Goal: Task Accomplishment & Management: Complete application form

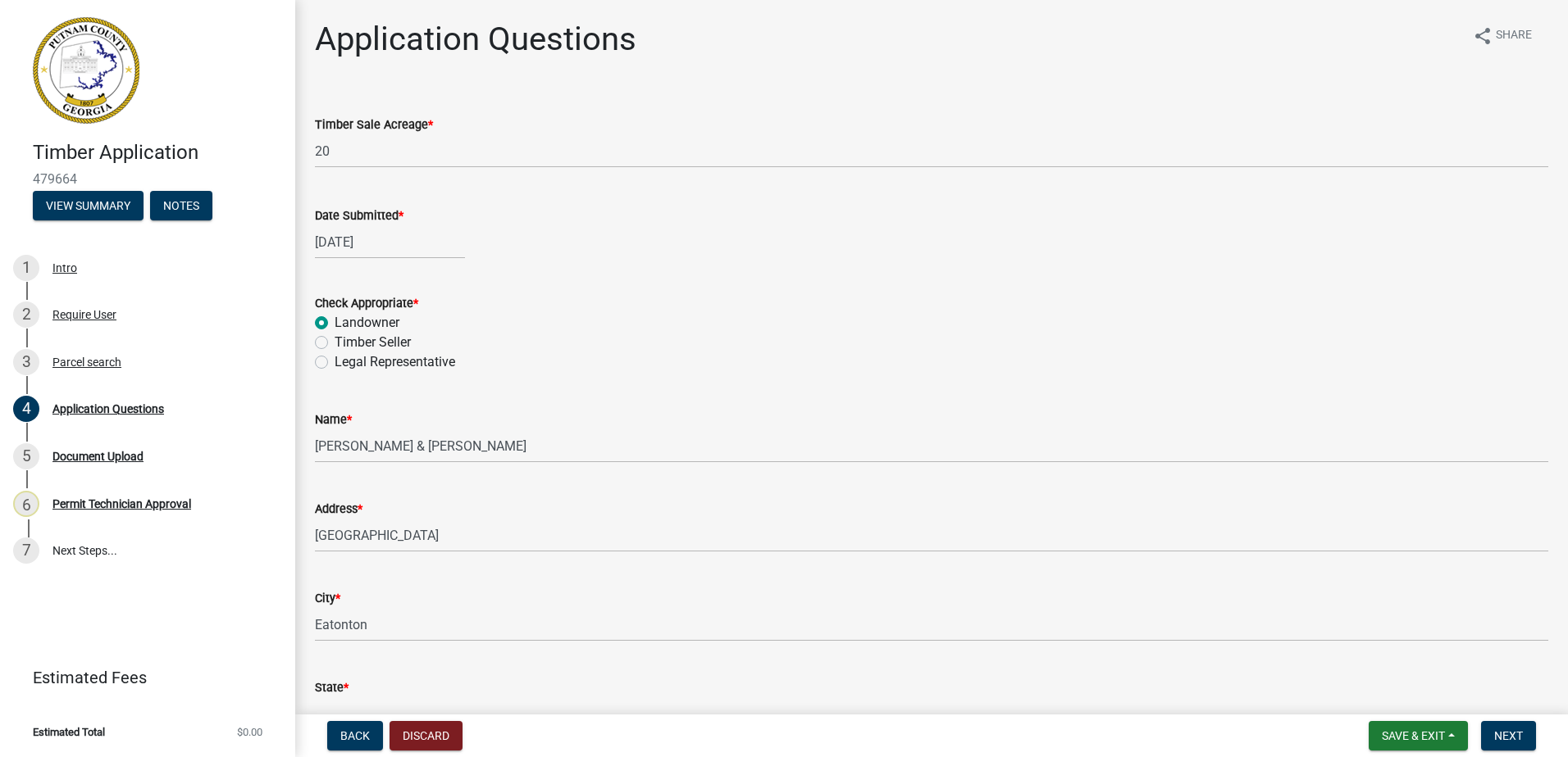
scroll to position [1721, 0]
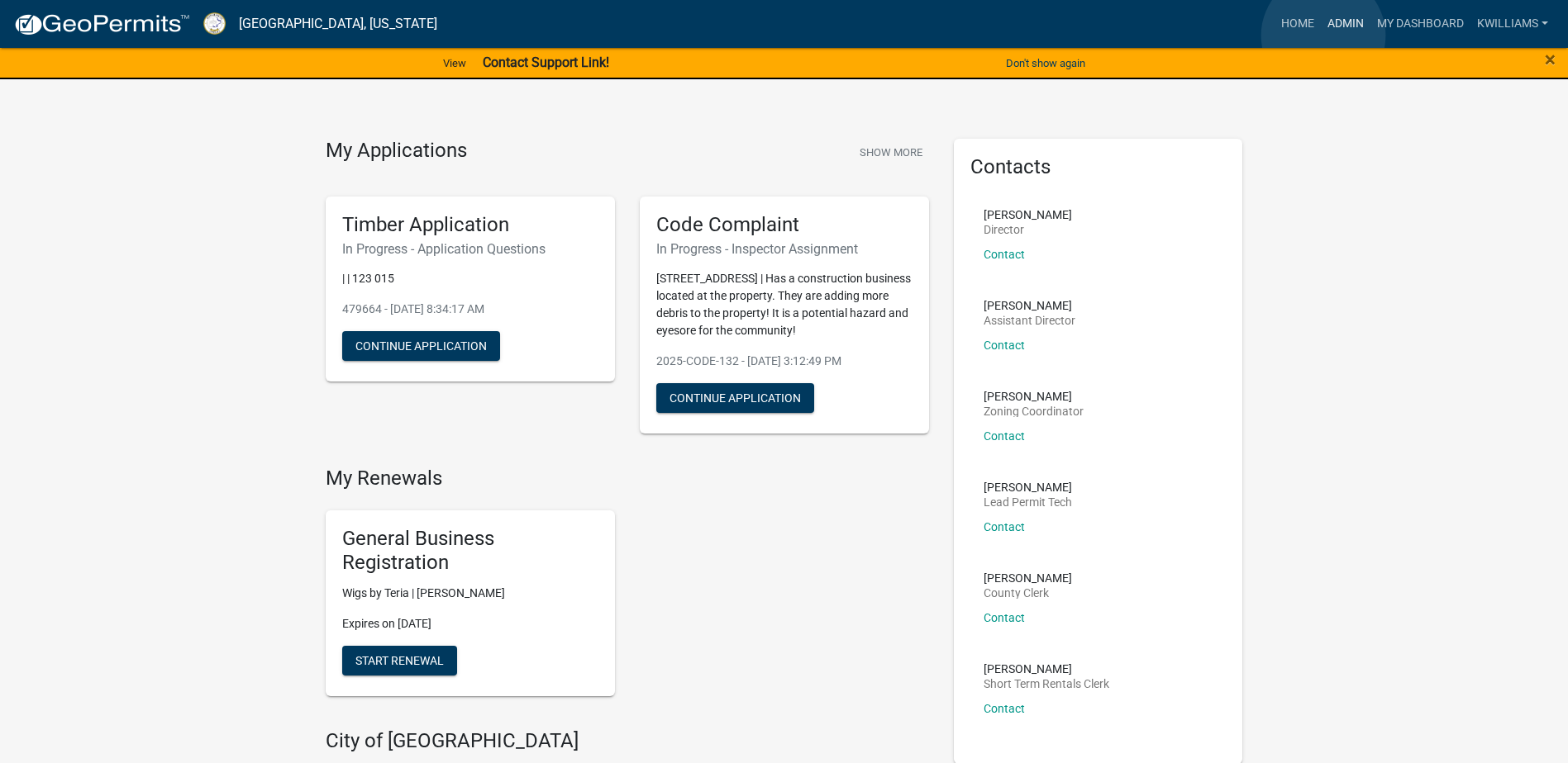
click at [1324, 35] on link "Admin" at bounding box center [1345, 24] width 49 height 32
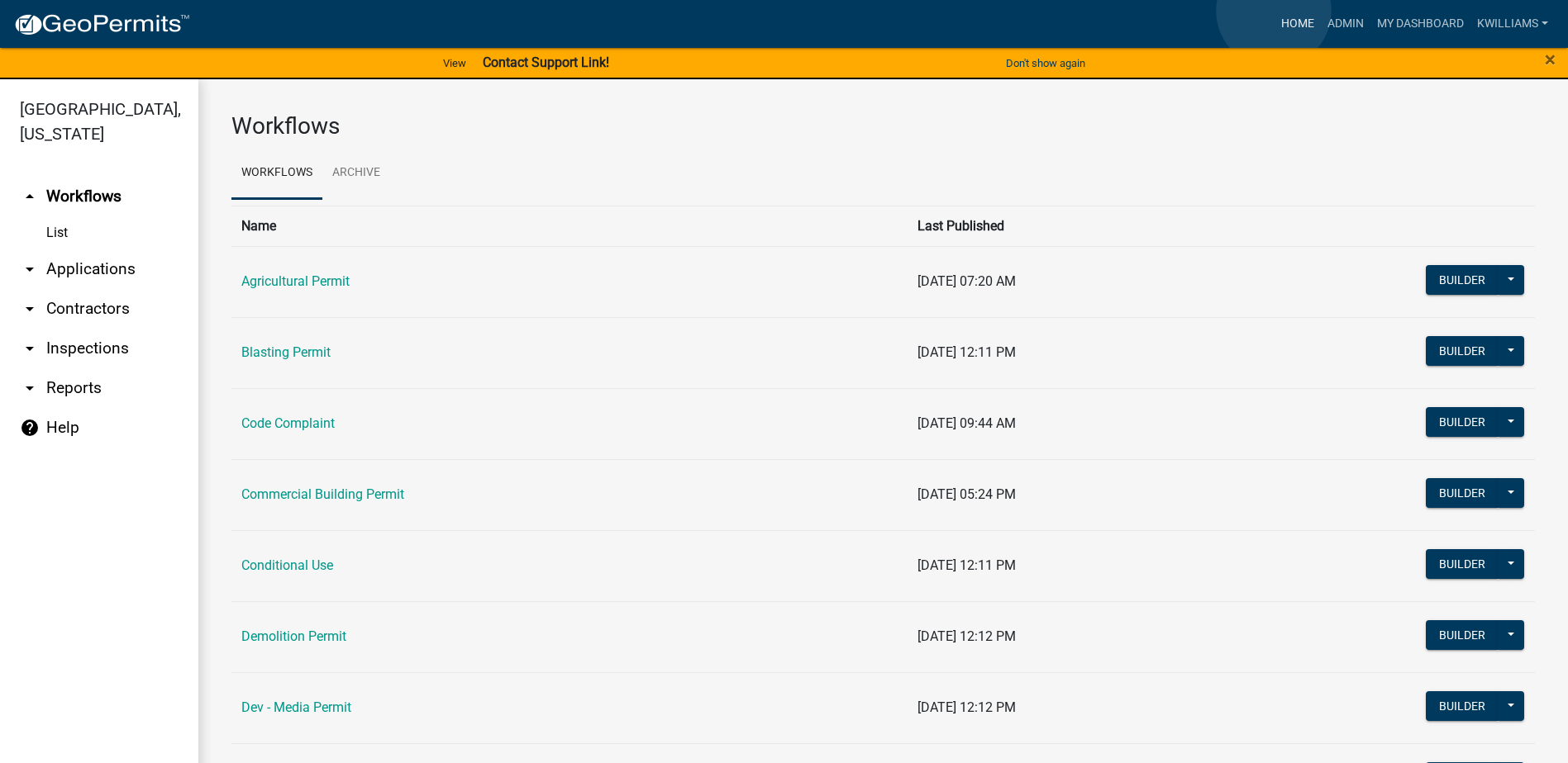
click at [1274, 11] on link "Home" at bounding box center [1297, 24] width 46 height 32
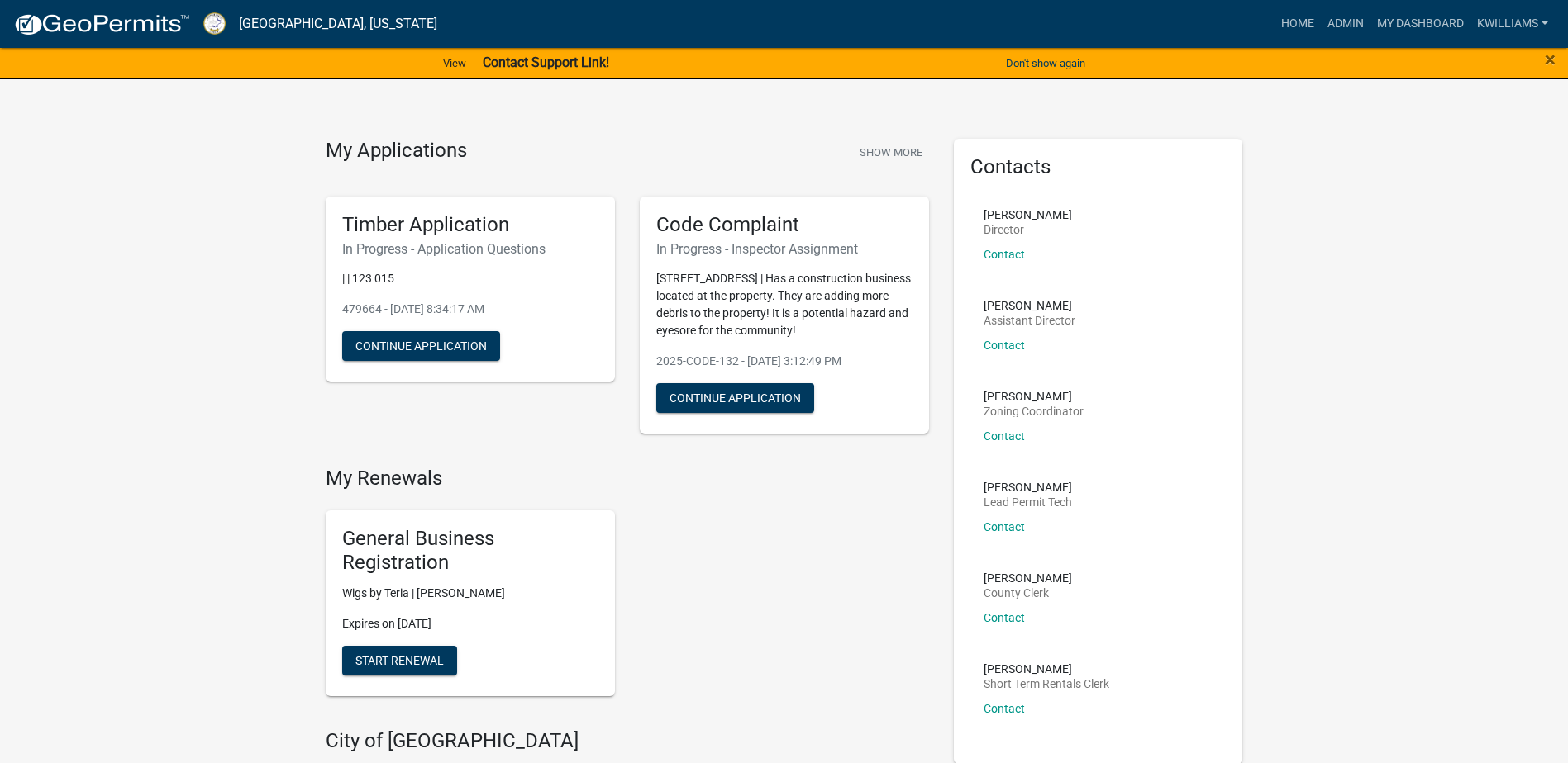
click at [707, 378] on div "Code Complaint In Progress - Inspector Assignment 561 Harmony Rd | Has a constr…" at bounding box center [784, 315] width 290 height 238
click at [675, 406] on button "Continue Application" at bounding box center [735, 398] width 158 height 30
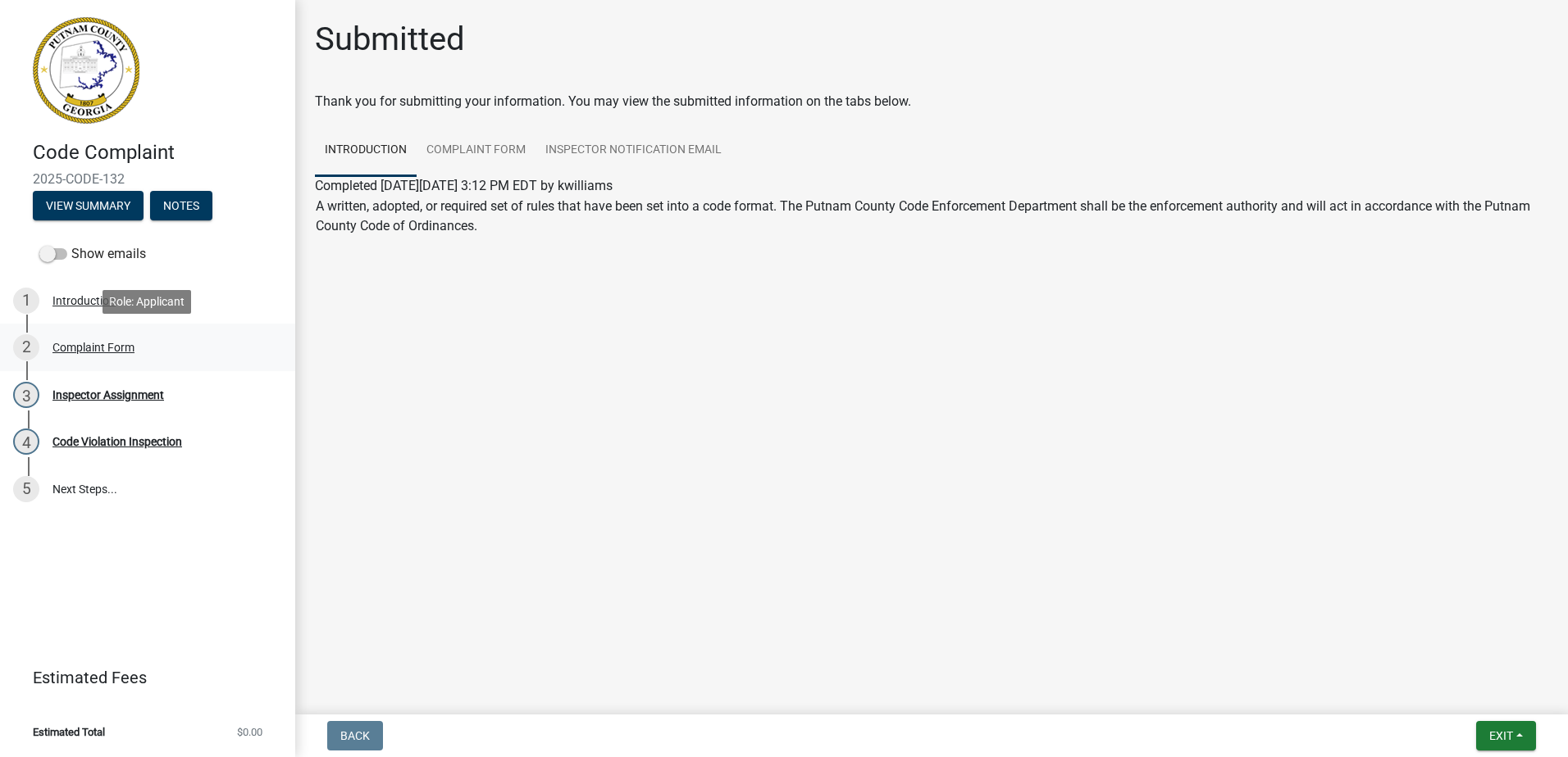
click at [99, 355] on div "2 Complaint Form" at bounding box center [141, 348] width 256 height 27
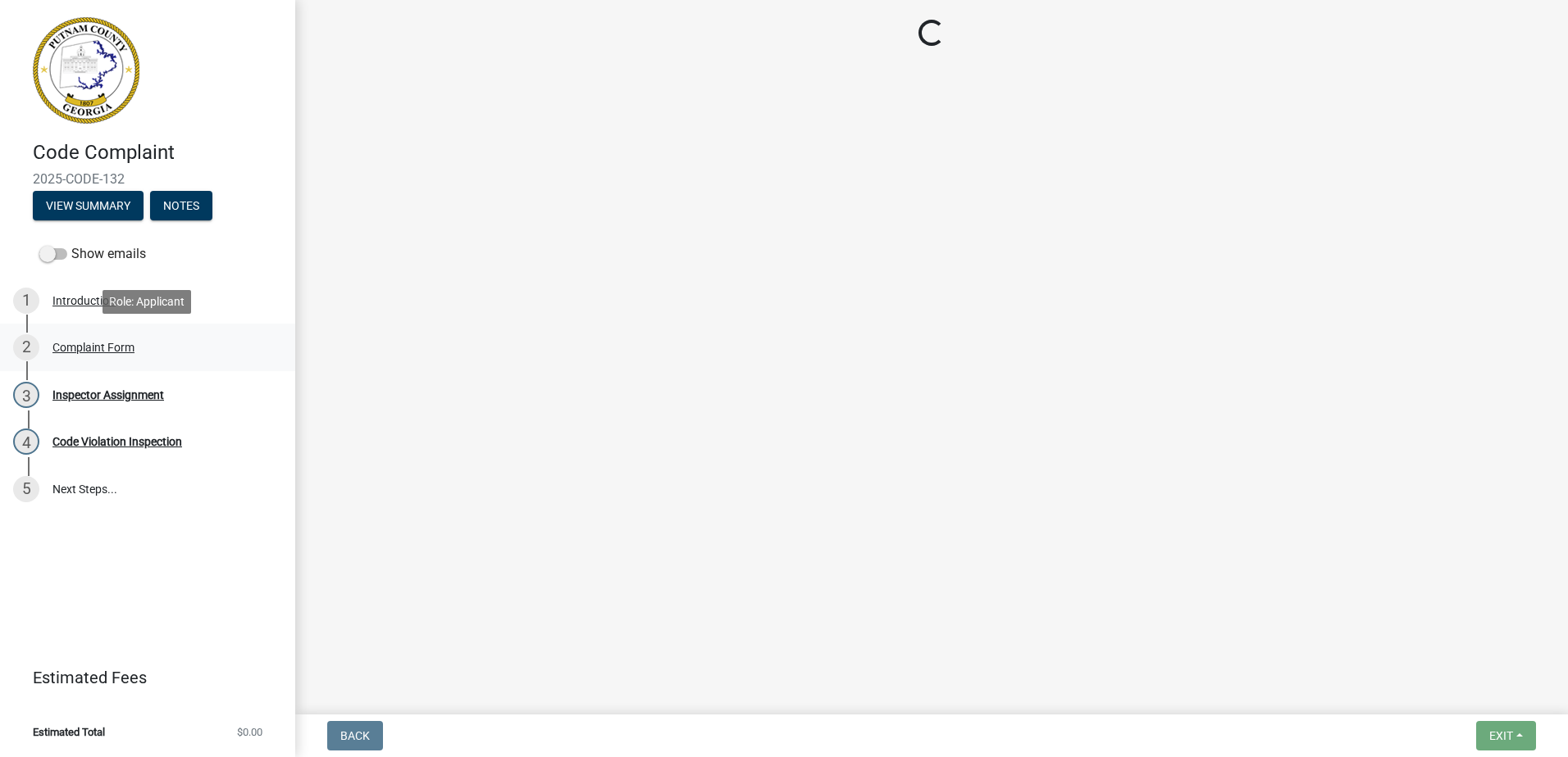
select select "76170ab1-b25a-468b-8231-d5eb0e85b261"
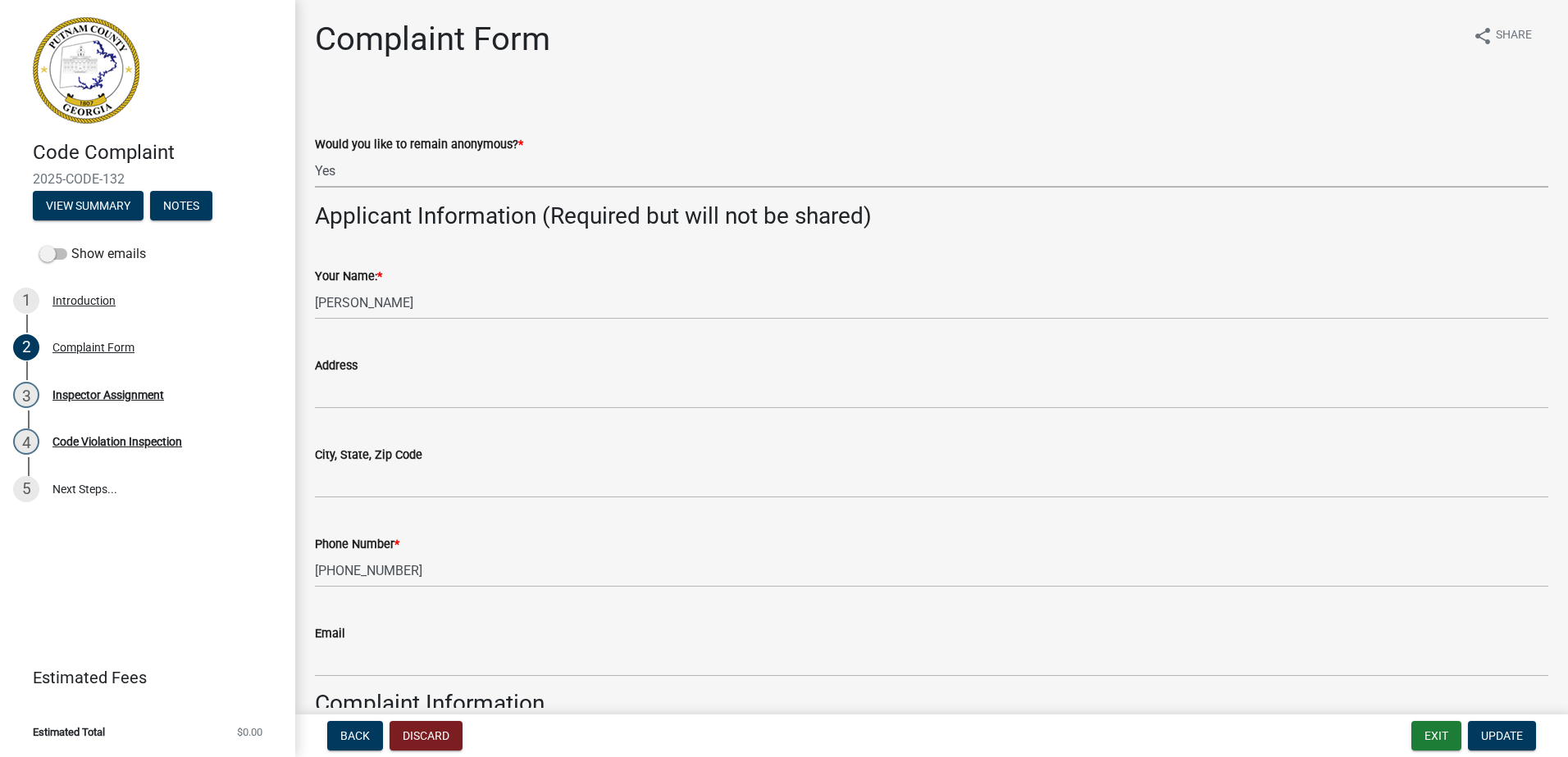
click at [406, 172] on select "Select Item... Yes No" at bounding box center [931, 171] width 1233 height 33
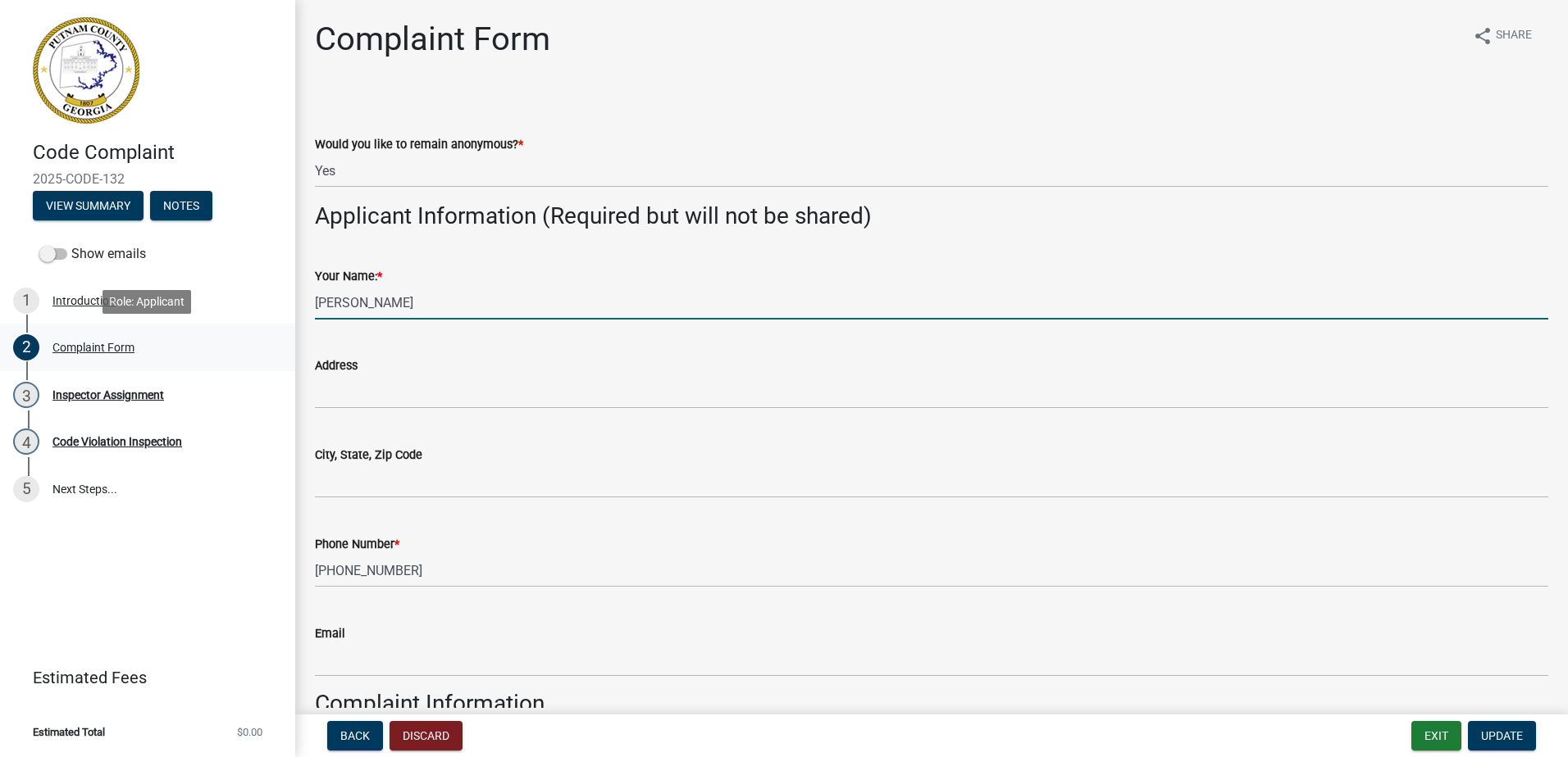
drag, startPoint x: 370, startPoint y: 300, endPoint x: 62, endPoint y: 352, distance: 312.4
click at [69, 350] on div "Code Complaint 2025-CODE-132 View Summary Notes Show emails 1 Introduction 2 Co…" at bounding box center [784, 378] width 1568 height 757
type input "Tom"
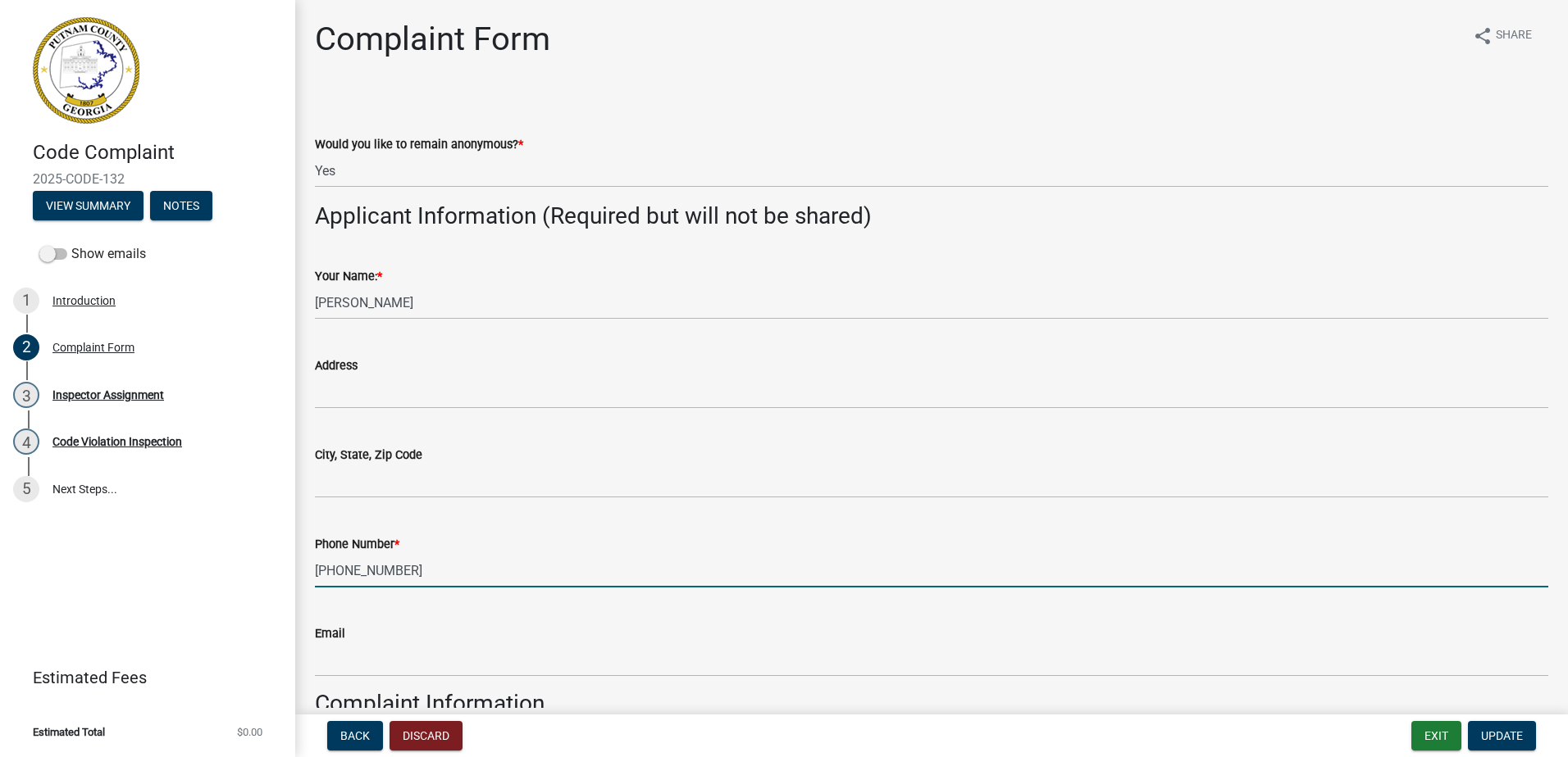
drag, startPoint x: 467, startPoint y: 568, endPoint x: 174, endPoint y: 572, distance: 293.0
click at [173, 571] on div "Code Complaint 2025-CODE-132 View Summary Notes Show emails 1 Introduction 2 Co…" at bounding box center [784, 378] width 1568 height 757
click at [352, 566] on input "404-5971223" at bounding box center [931, 570] width 1233 height 33
click at [356, 570] on input "404-5971223" at bounding box center [931, 570] width 1233 height 33
click at [368, 572] on input "404-5971223" at bounding box center [931, 570] width 1233 height 33
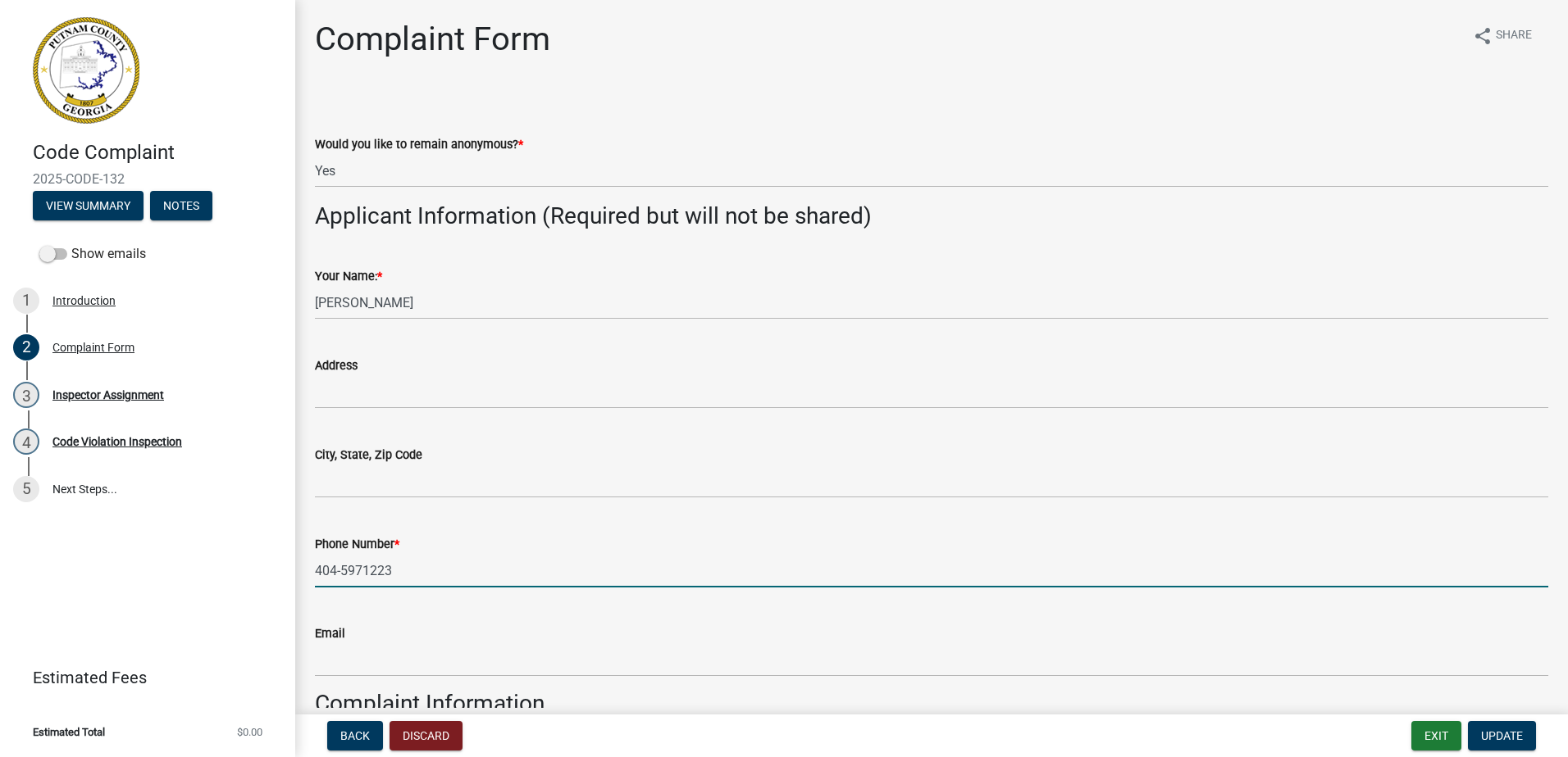
click at [364, 568] on input "404-5971223" at bounding box center [931, 570] width 1233 height 33
type input "404-597-1223"
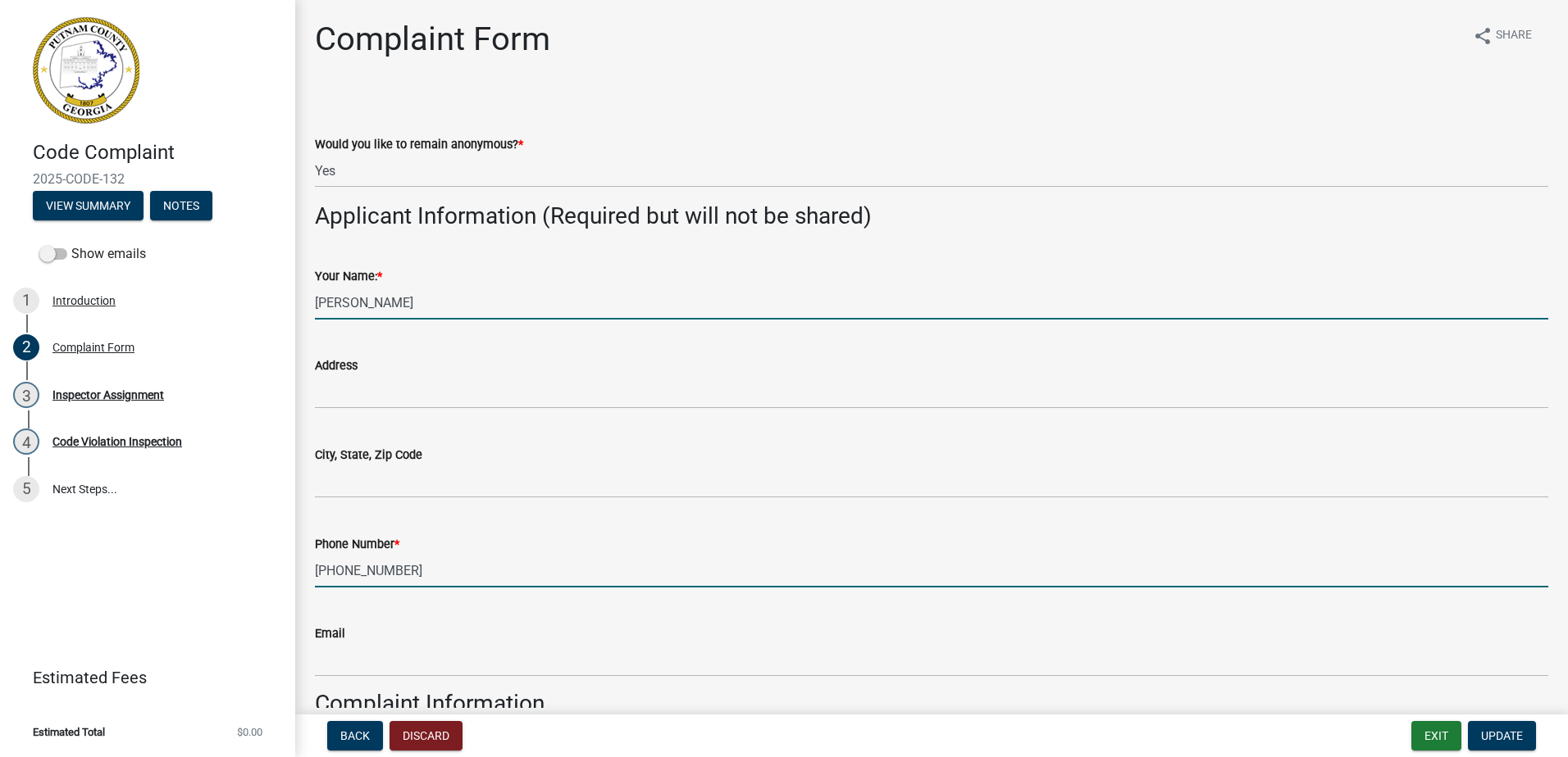
click at [361, 310] on input "Tom" at bounding box center [931, 303] width 1233 height 33
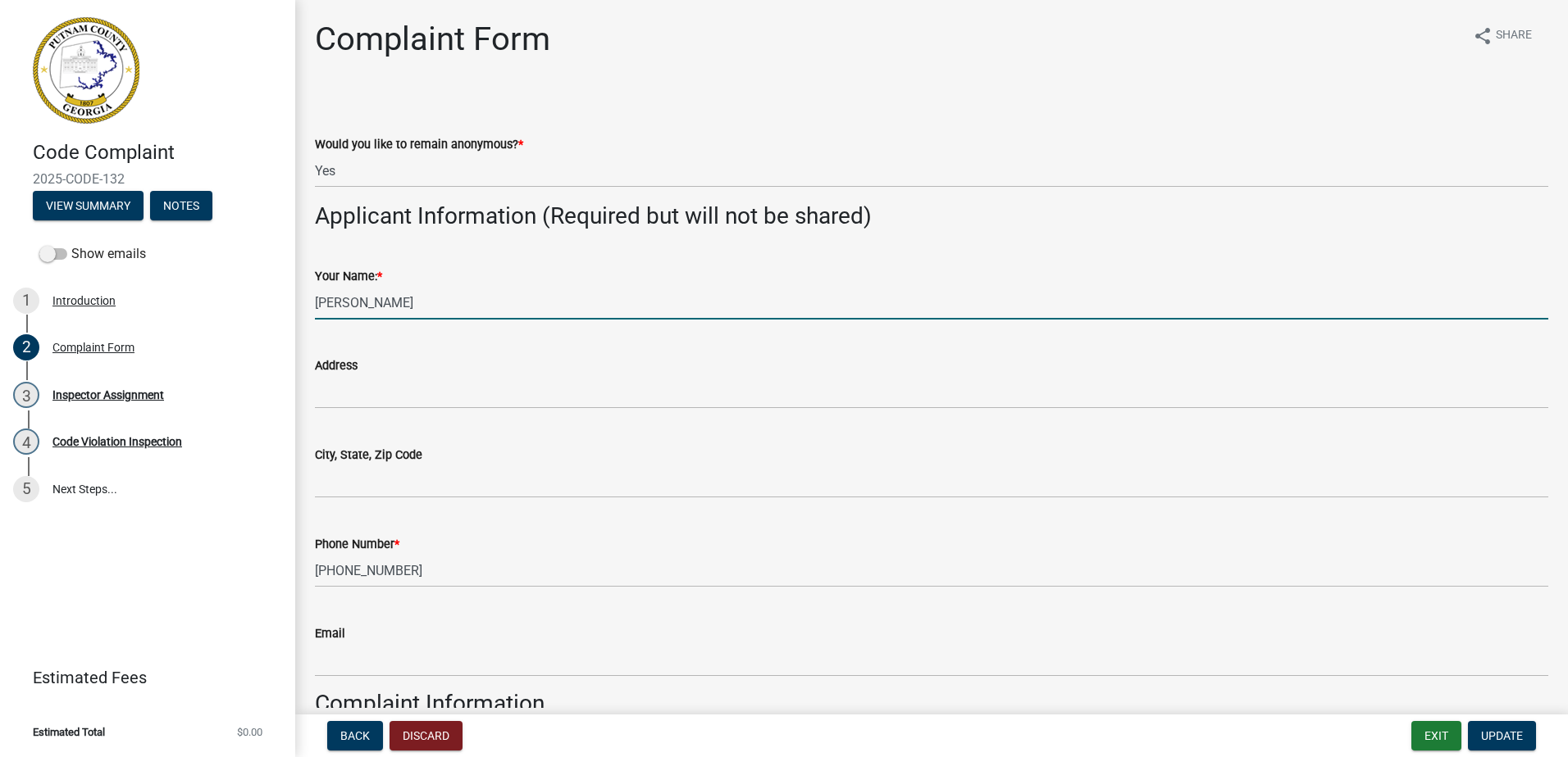
type input "Tom Frey"
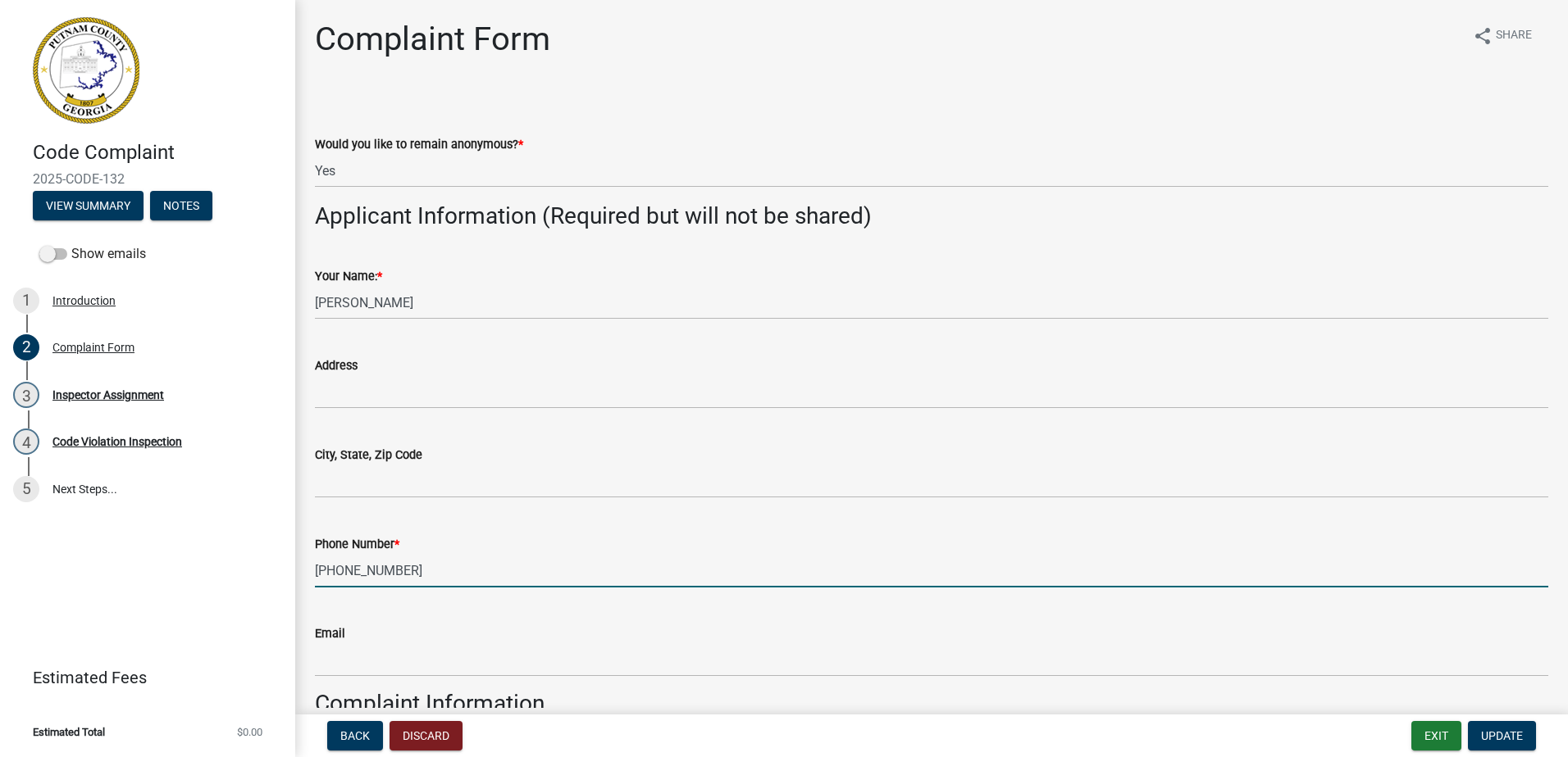
drag, startPoint x: 403, startPoint y: 563, endPoint x: 309, endPoint y: 578, distance: 95.2
click at [278, 584] on div "Code Complaint 2025-CODE-132 View Summary Notes Show emails 1 Introduction 2 Co…" at bounding box center [784, 378] width 1568 height 757
drag, startPoint x: 311, startPoint y: 578, endPoint x: 754, endPoint y: 575, distance: 443.0
click at [754, 575] on input "404-597-1223" at bounding box center [931, 570] width 1233 height 33
drag, startPoint x: 473, startPoint y: 588, endPoint x: 306, endPoint y: 596, distance: 167.2
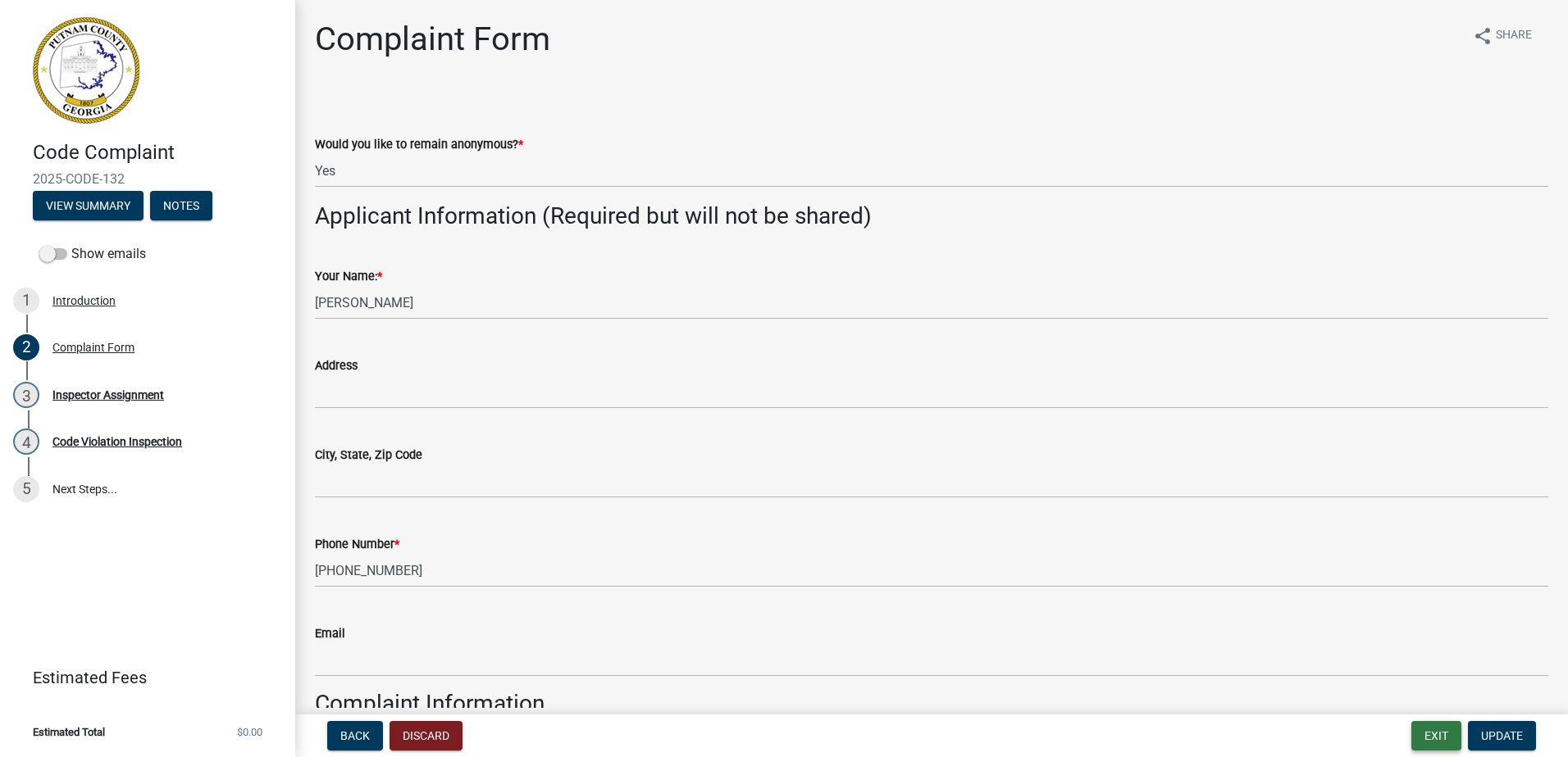
click at [1429, 743] on button "Exit" at bounding box center [1436, 736] width 50 height 30
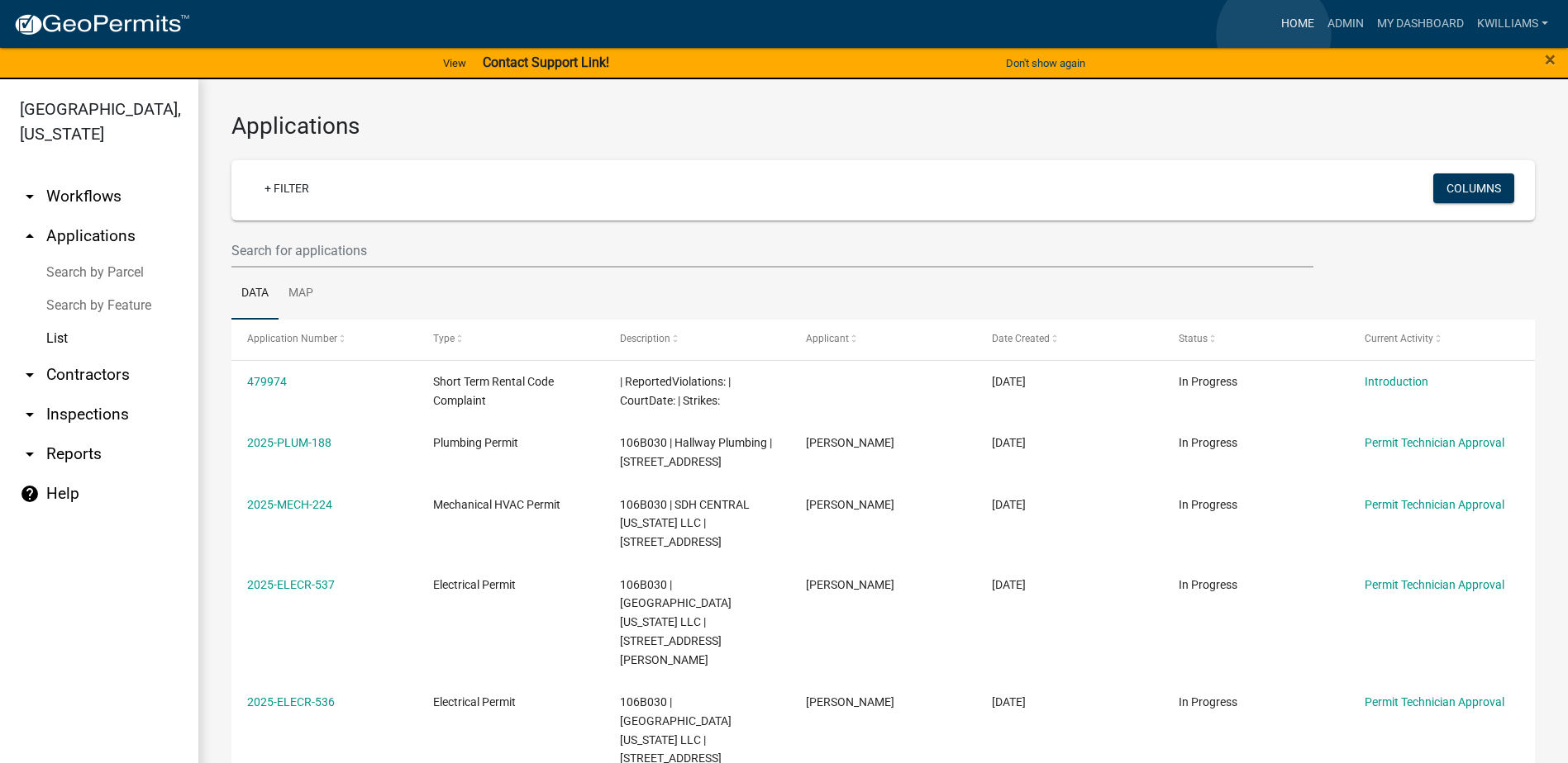
click at [1290, 25] on link "Home" at bounding box center [1297, 24] width 46 height 32
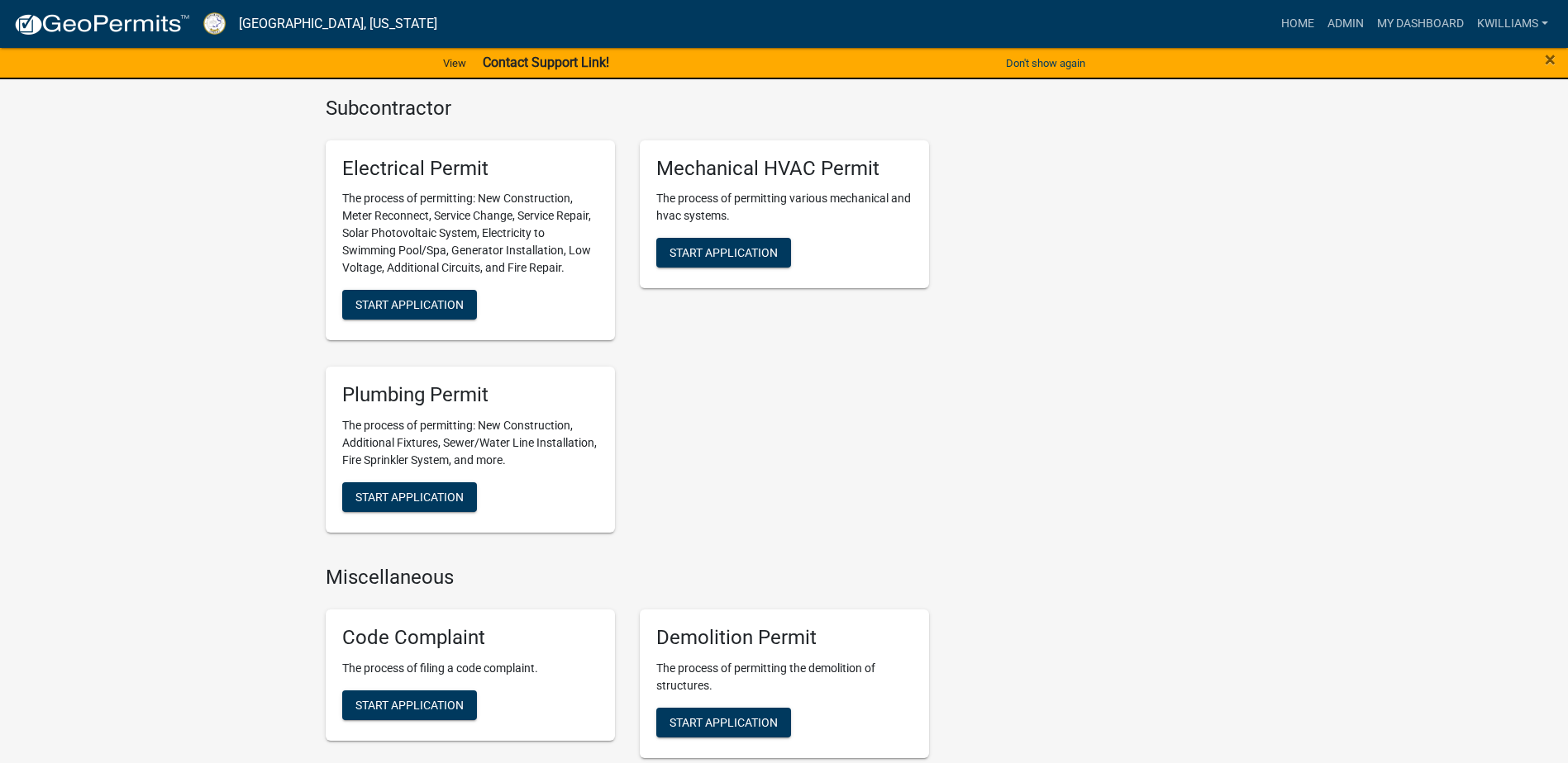
scroll to position [1322, 0]
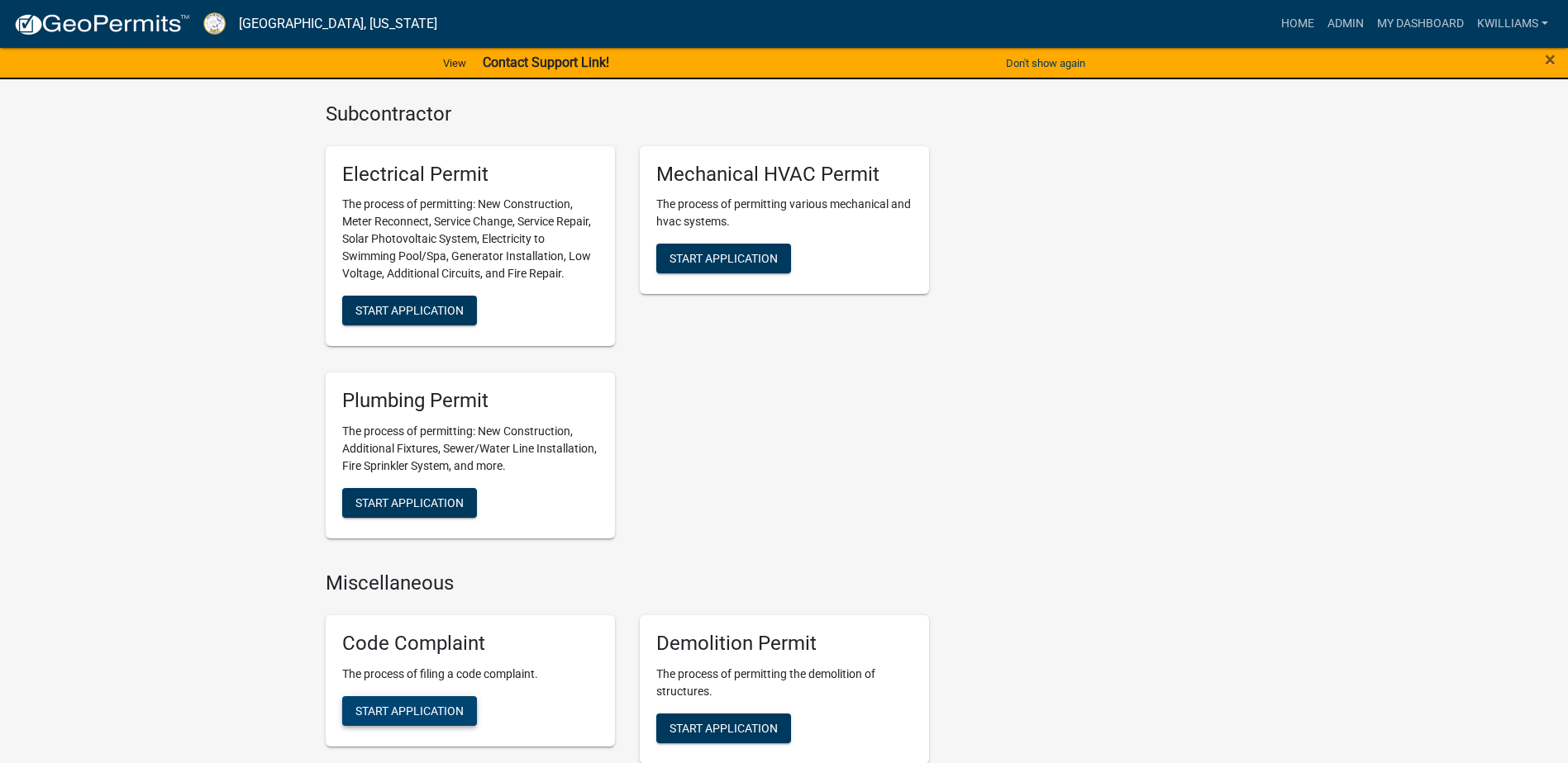
click at [391, 702] on button "Start Application" at bounding box center [409, 711] width 135 height 30
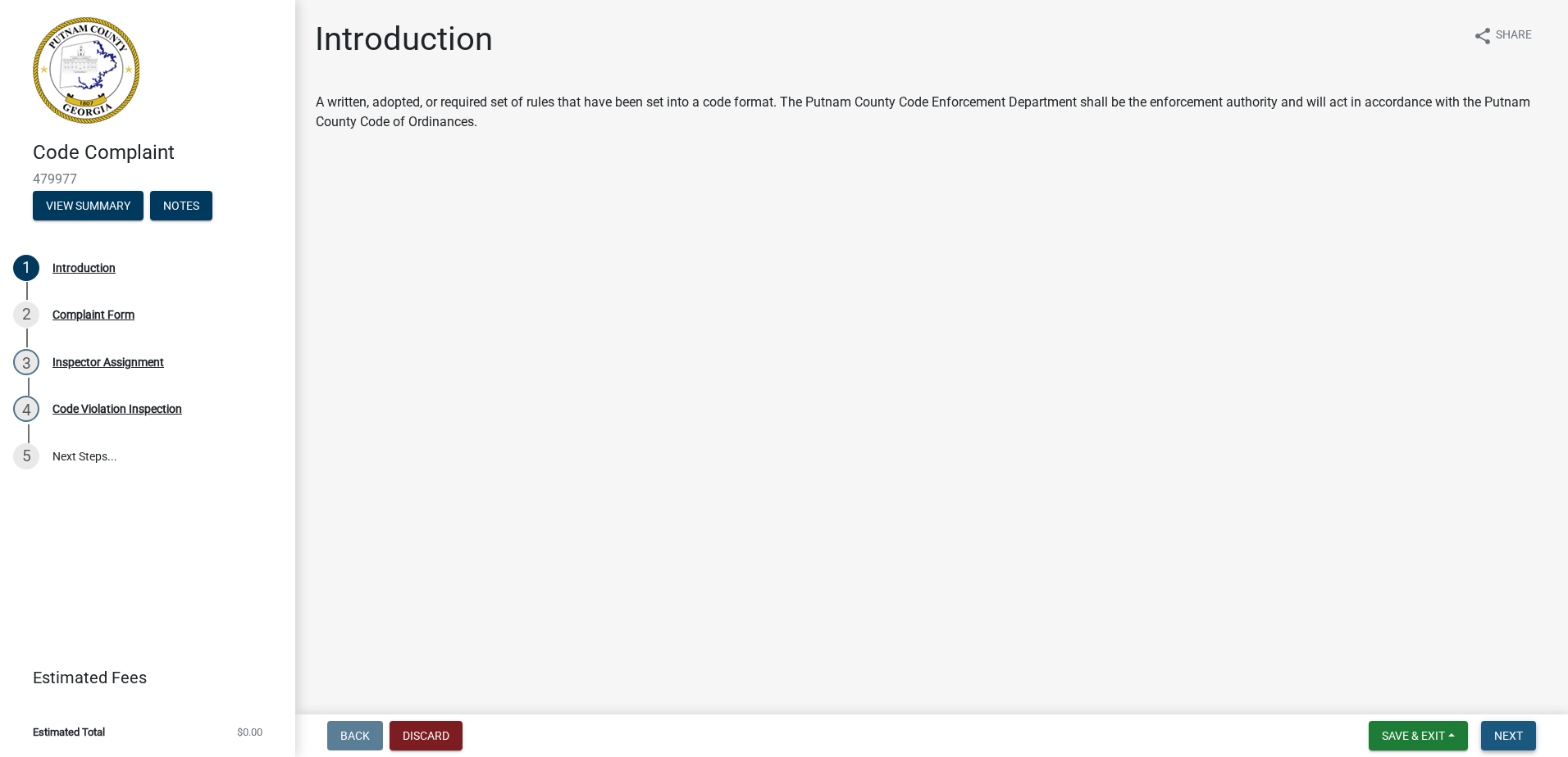
click at [1512, 749] on button "Next" at bounding box center [1508, 736] width 55 height 30
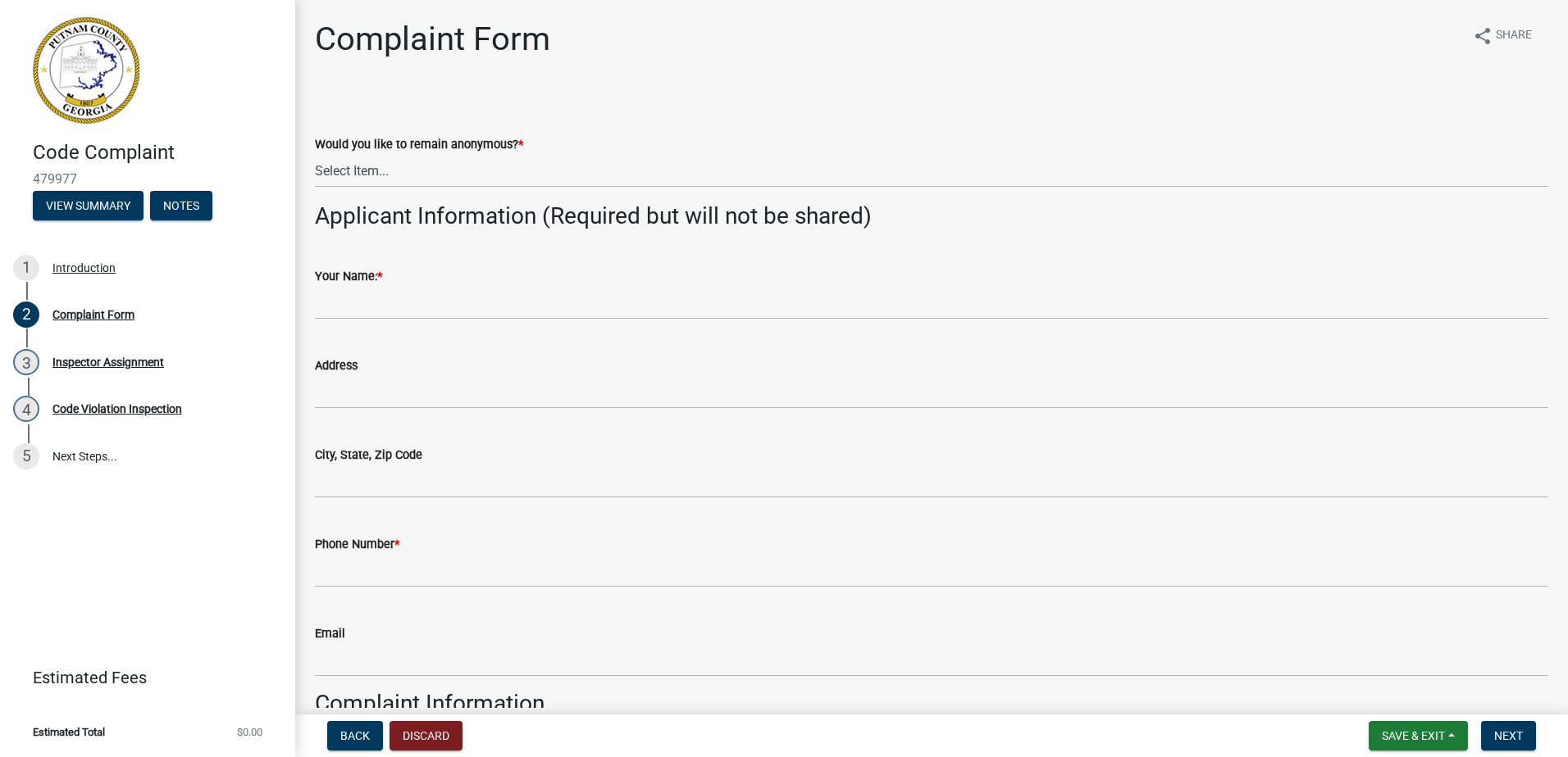
click at [453, 139] on div "Would you like to remain anonymous? *" at bounding box center [931, 144] width 1233 height 20
drag, startPoint x: 453, startPoint y: 139, endPoint x: 460, endPoint y: 190, distance: 51.5
click at [460, 190] on wm-data-entity-input "Would you like to remain anonymous? * Select Item... Yes No" at bounding box center [931, 147] width 1233 height 110
click at [429, 162] on select "Select Item... Yes No" at bounding box center [931, 171] width 1233 height 33
click at [315, 154] on select "Select Item... Yes No" at bounding box center [931, 171] width 1233 height 33
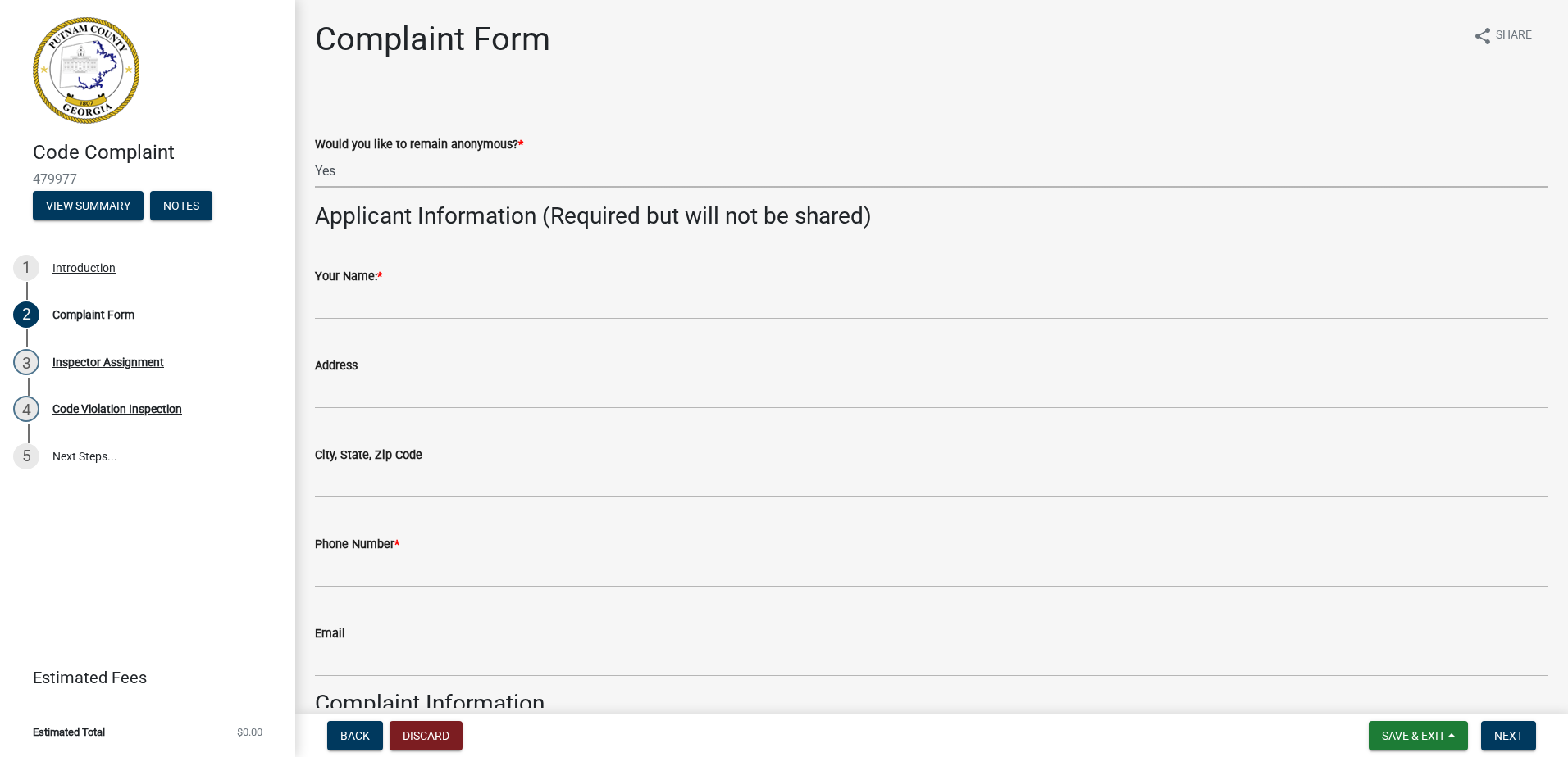
select select "76170ab1-b25a-468b-8231-d5eb0e85b261"
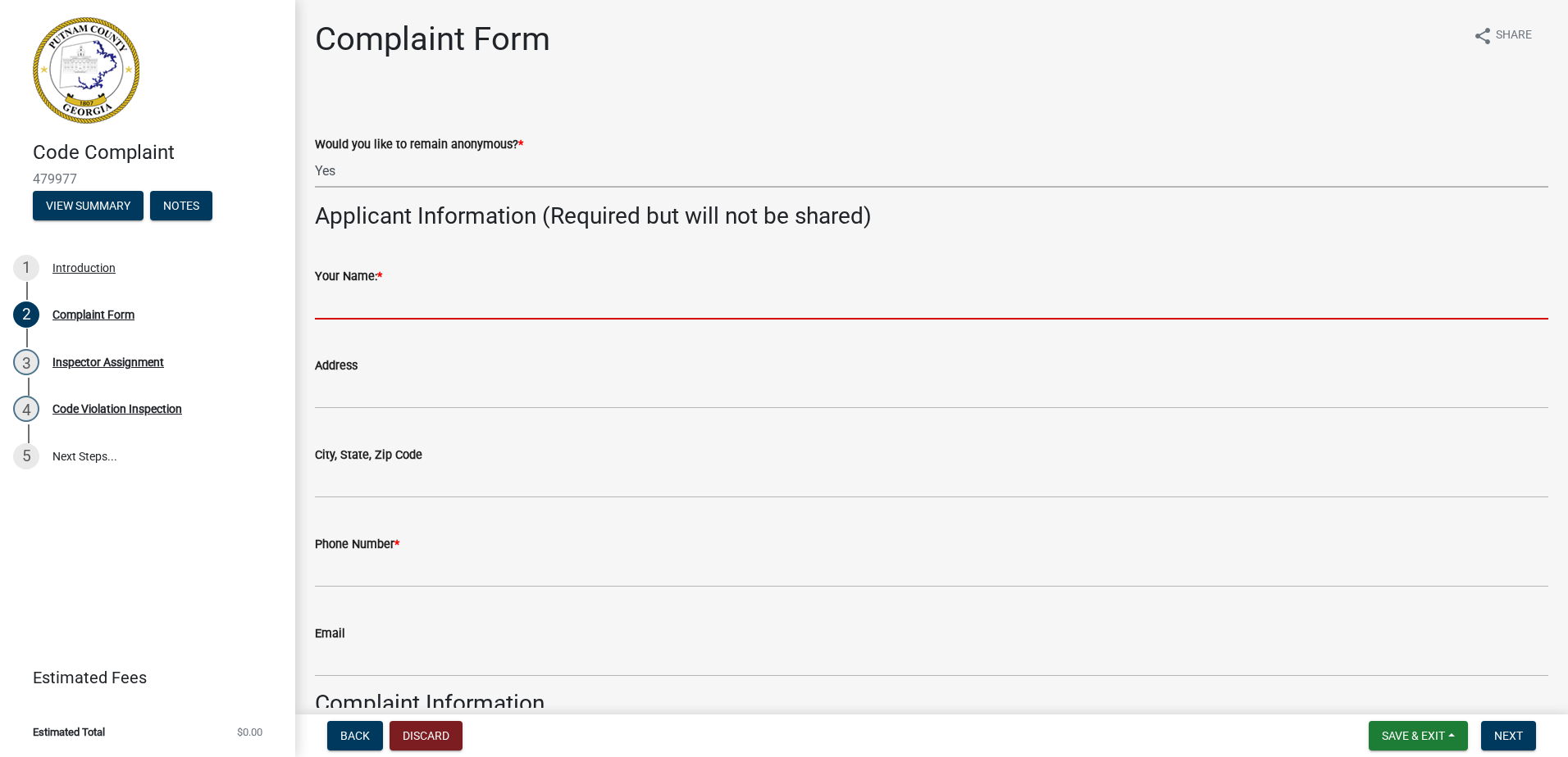
click at [350, 305] on input "Your Name: *" at bounding box center [931, 303] width 1233 height 33
type input "Tom Frey"
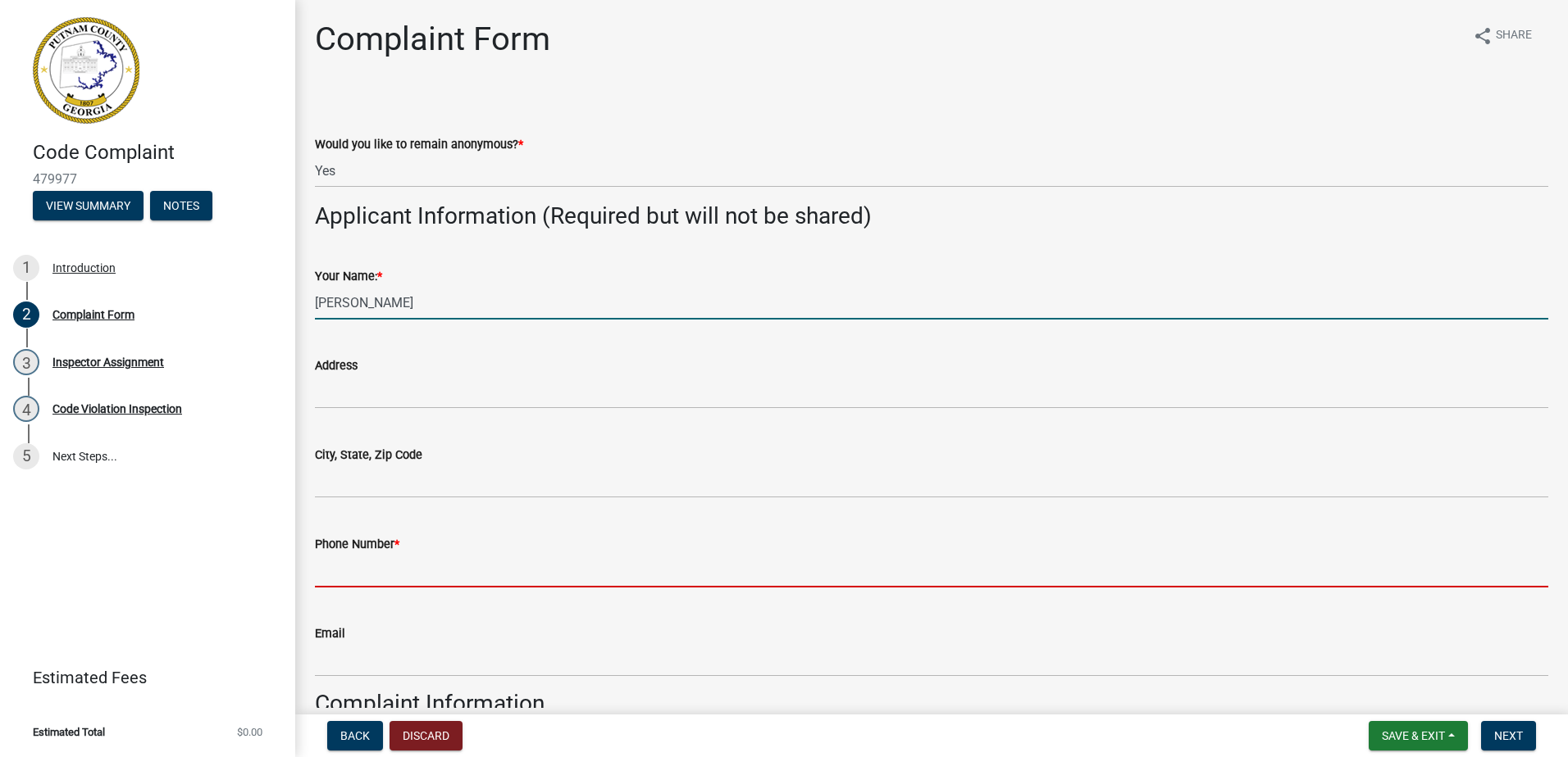
type input "404-597-1223"
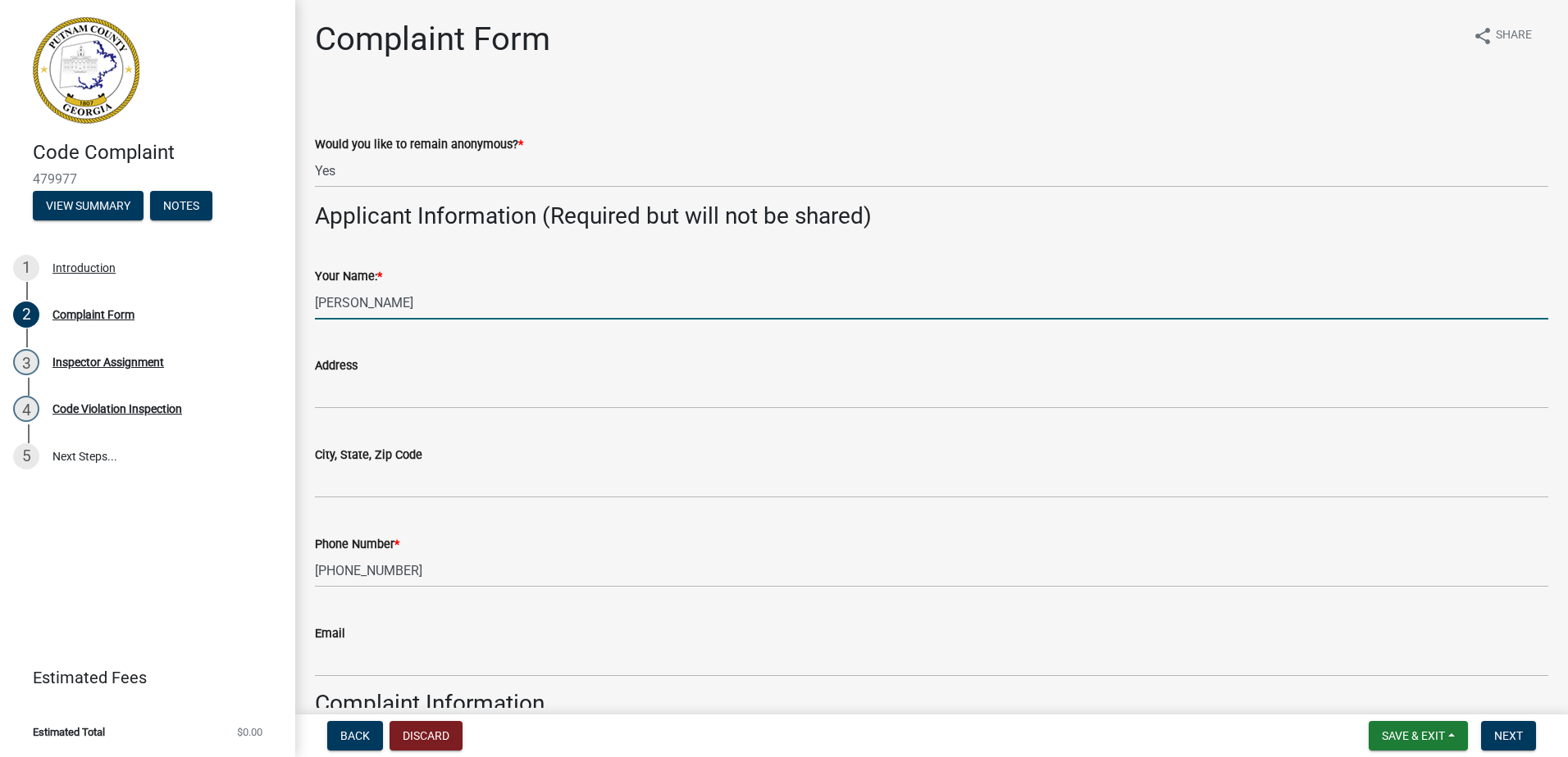
type input "08/22/2025"
type input "561 Harmony Rd"
select select "9"
select select "2025"
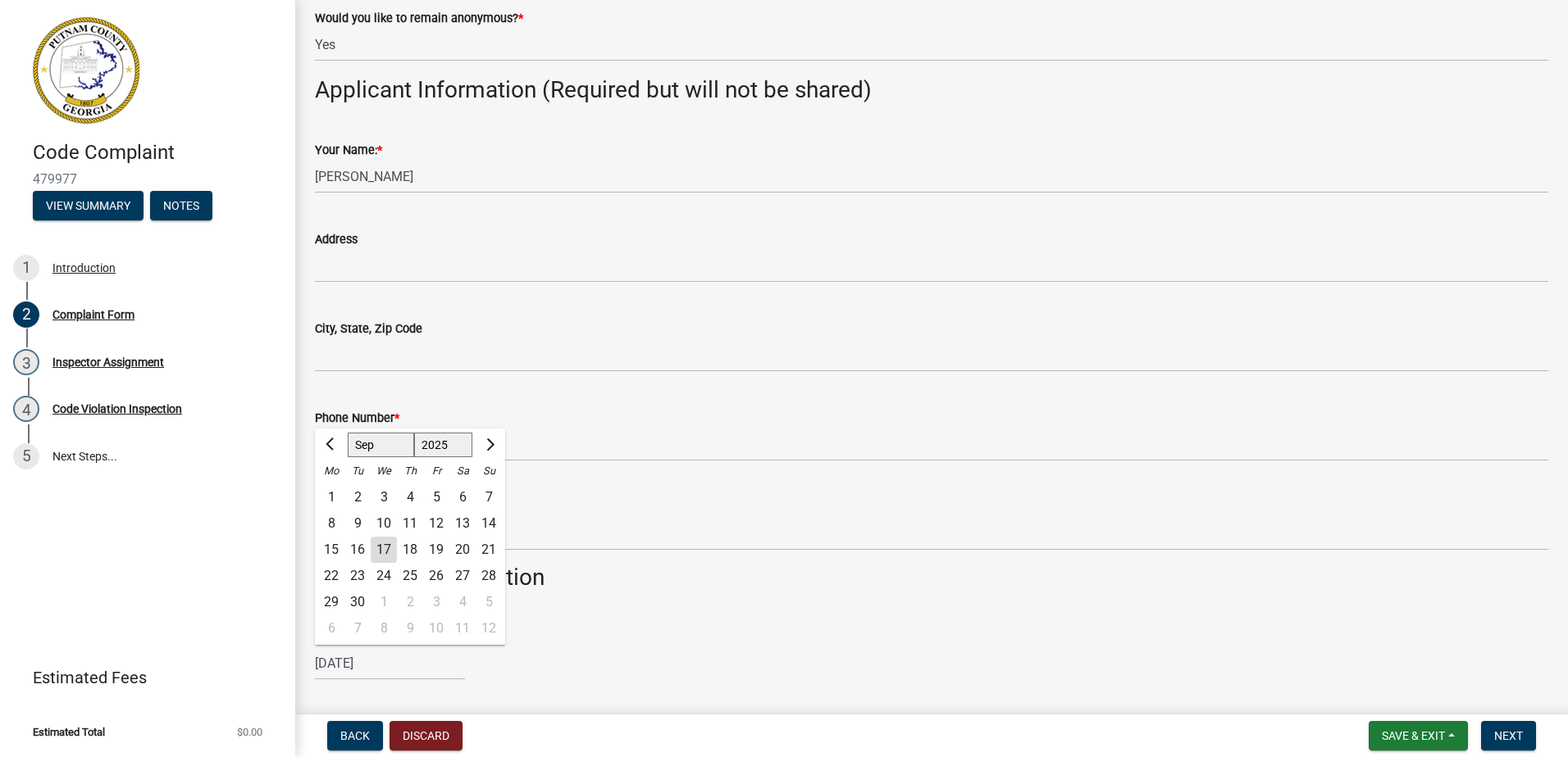
scroll to position [344, 0]
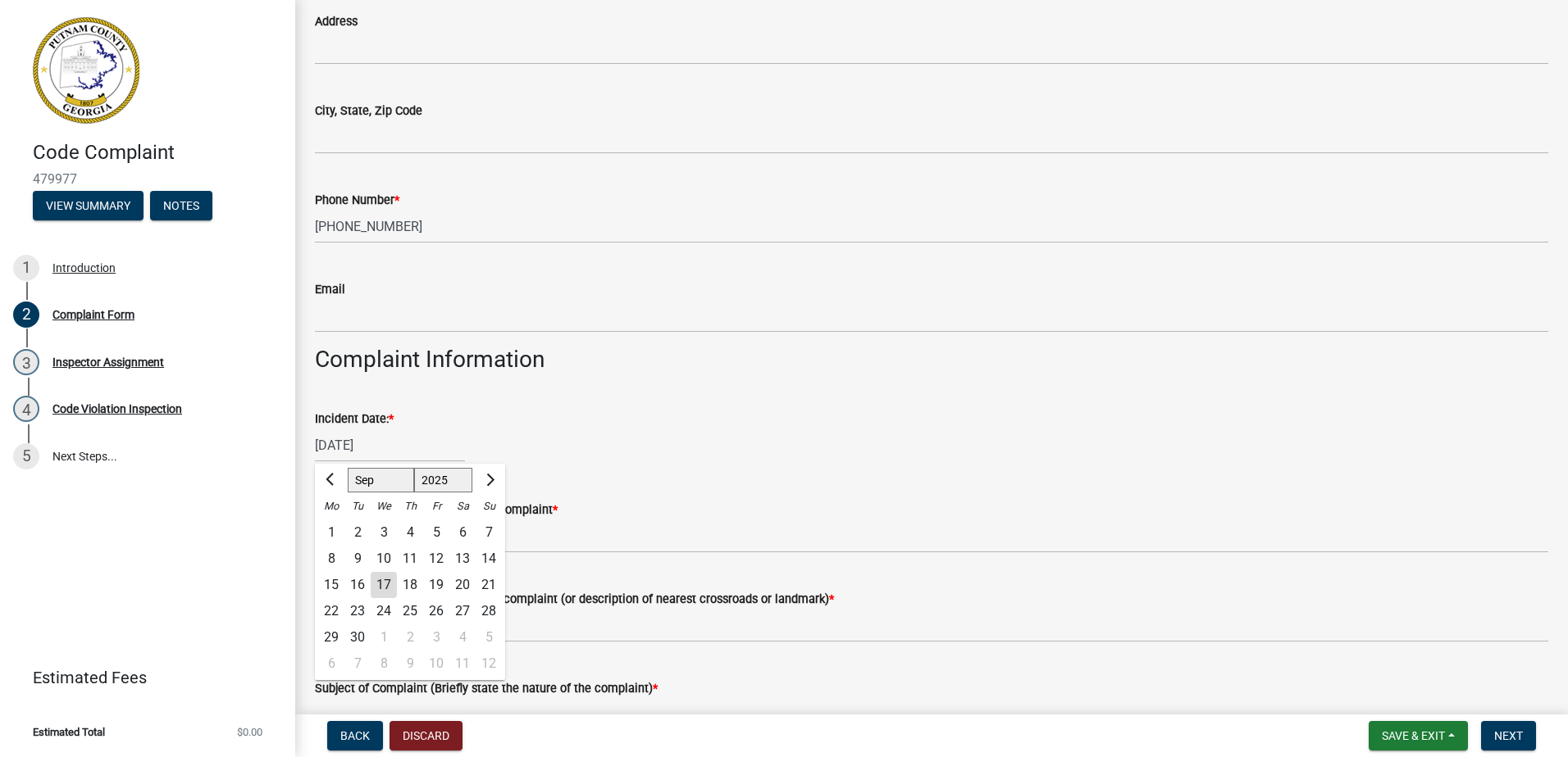
click at [630, 294] on div "Email" at bounding box center [931, 290] width 1233 height 20
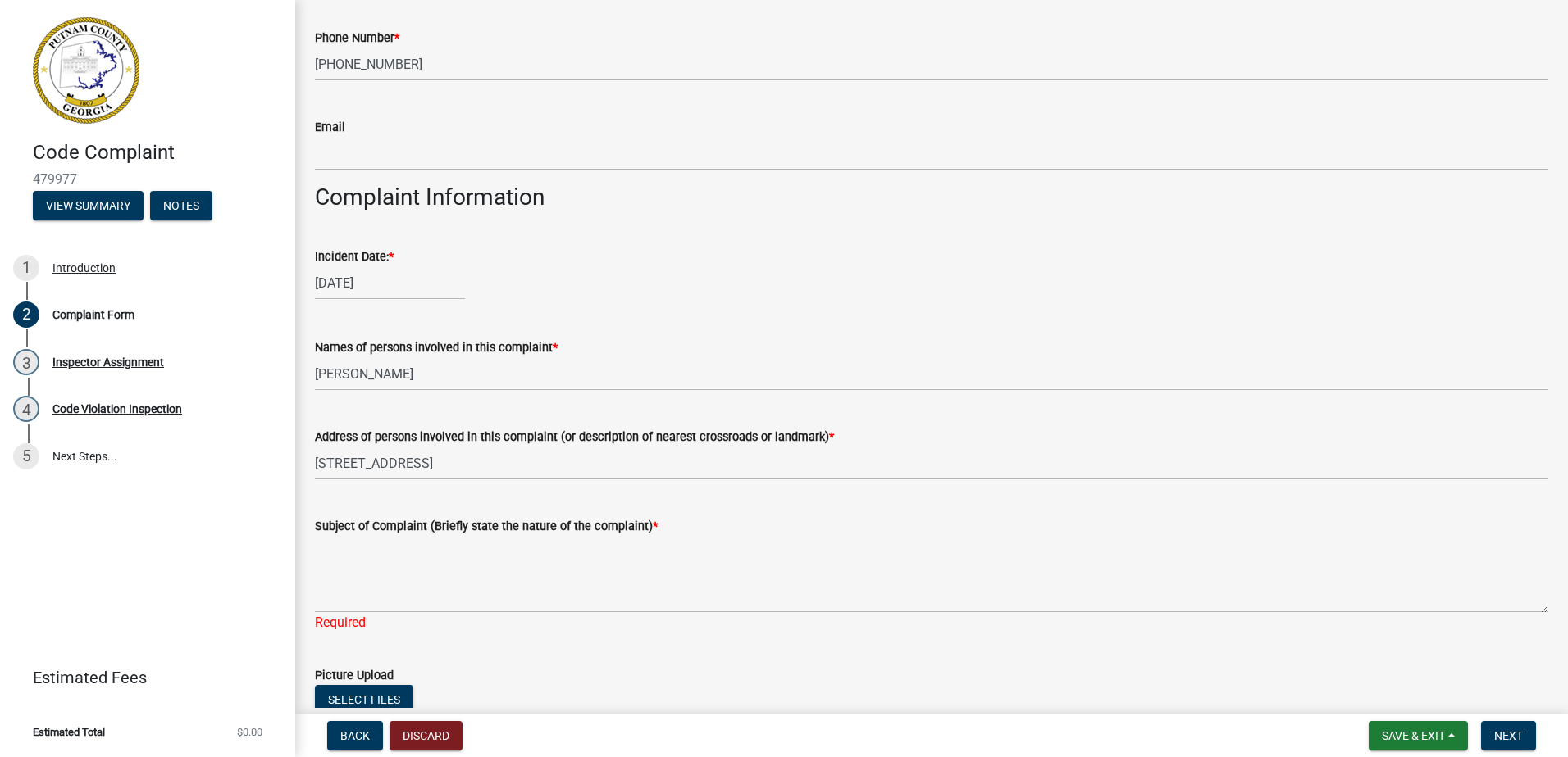
scroll to position [508, 0]
select select "8"
select select "2025"
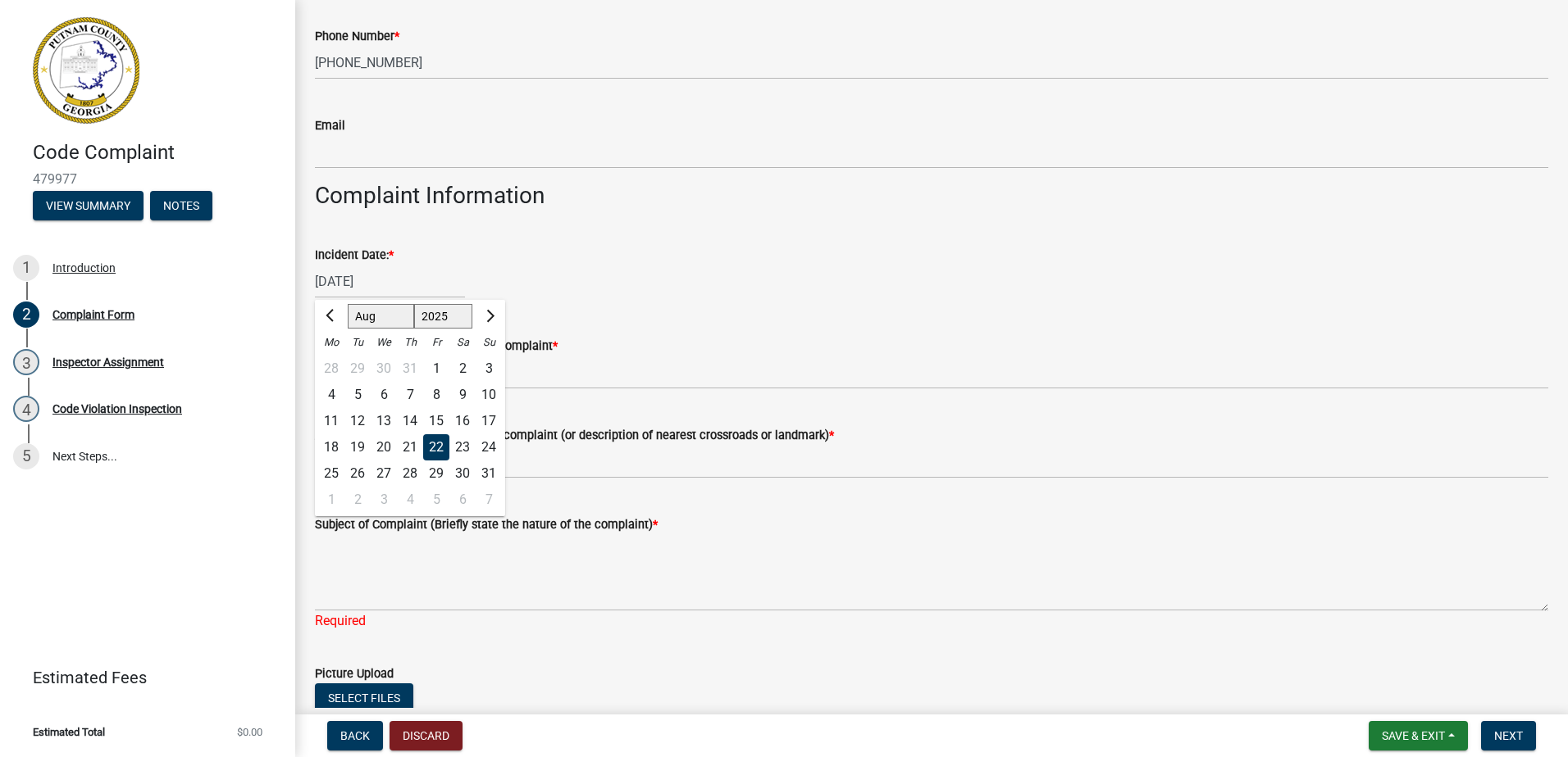
click at [360, 269] on input "08/22/2025" at bounding box center [390, 281] width 150 height 33
click at [389, 316] on select "Jan Feb Mar Apr May Jun Jul Aug Sep Oct Nov Dec" at bounding box center [381, 316] width 66 height 25
select select "9"
click at [348, 304] on select "Jan Feb Mar Apr May Jun Jul Aug Sep Oct Nov Dec" at bounding box center [381, 316] width 66 height 25
click at [375, 428] on div "17" at bounding box center [384, 422] width 27 height 27
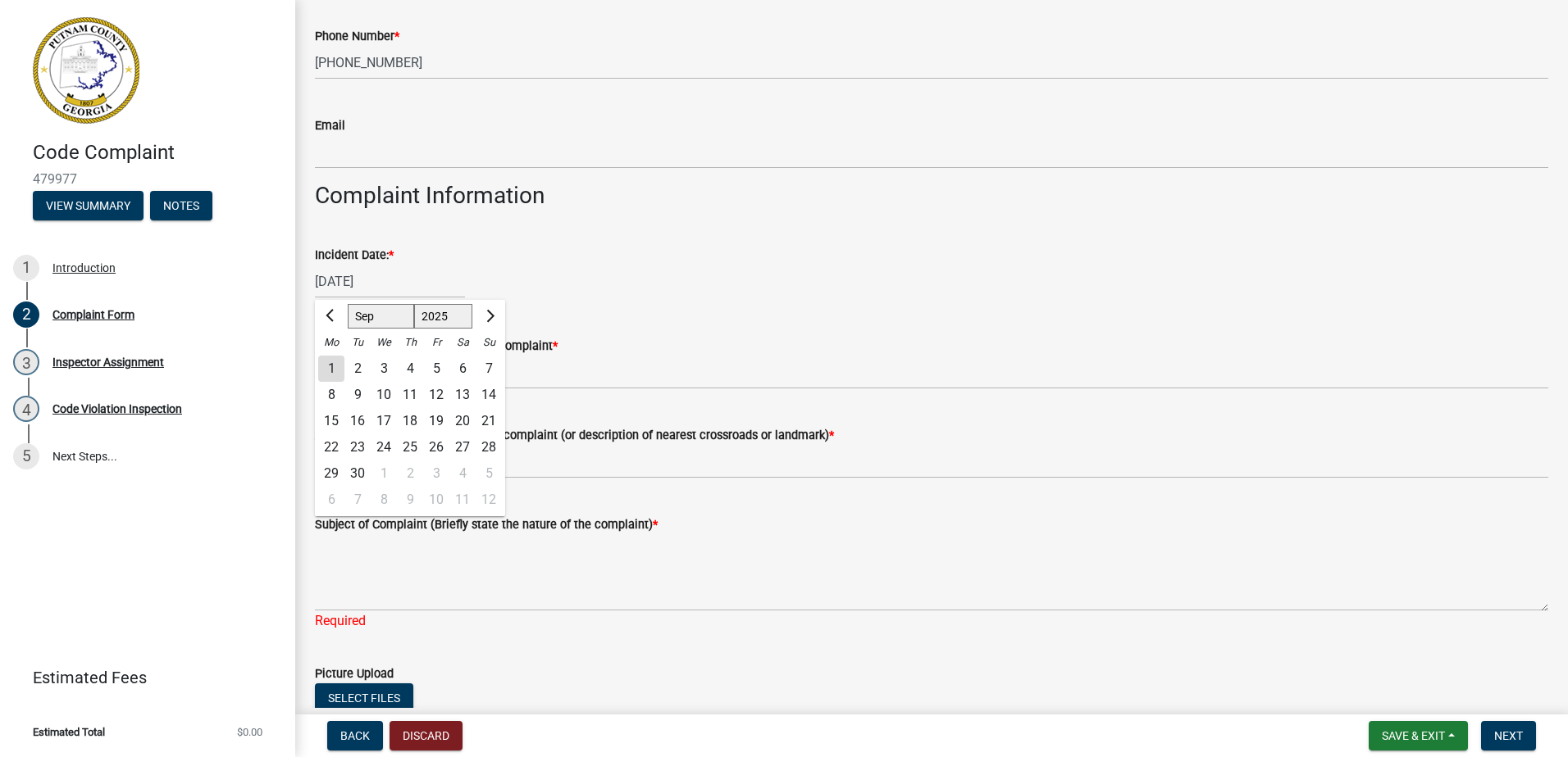
type input "09/17/2025"
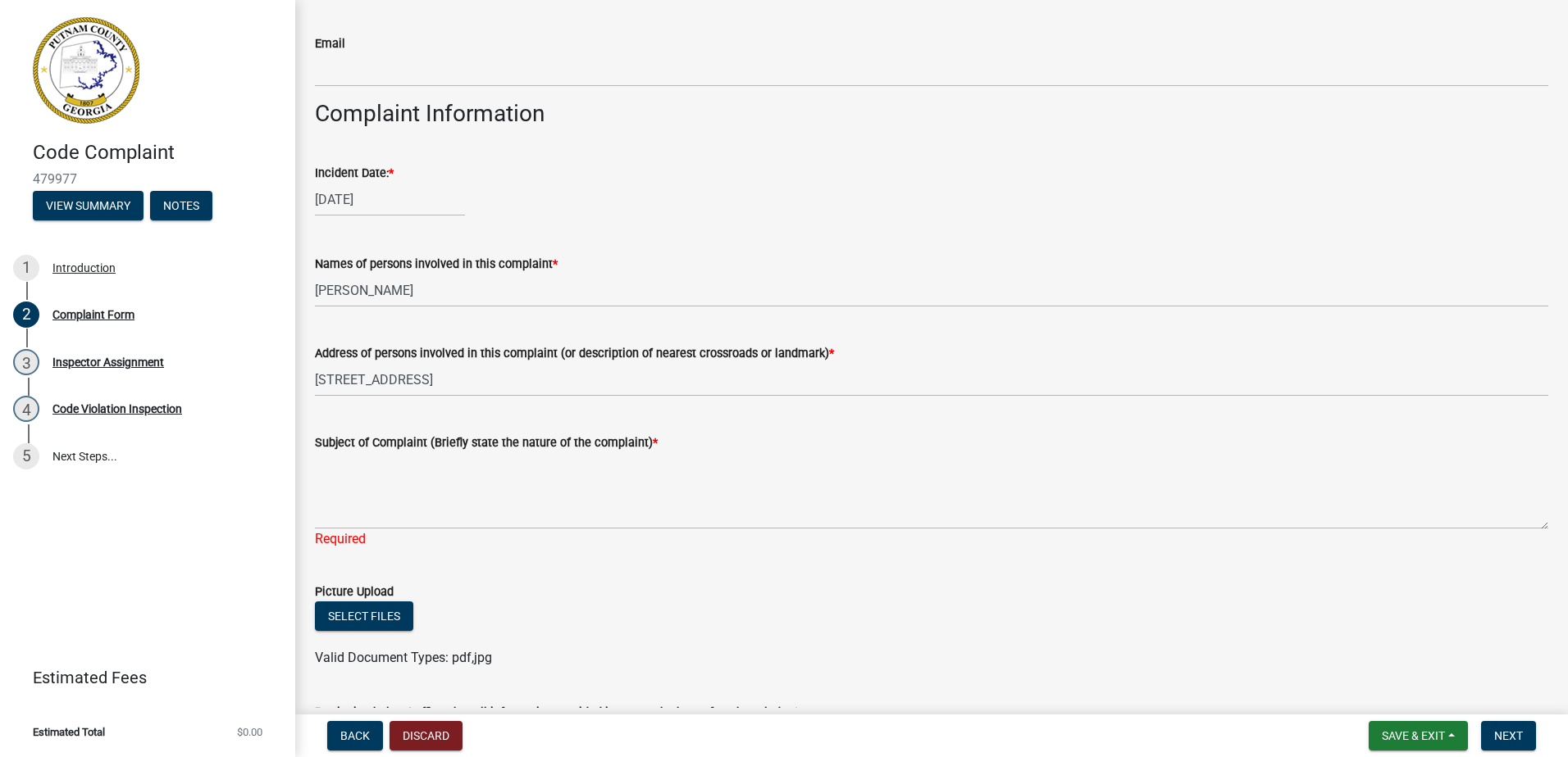
scroll to position [672, 0]
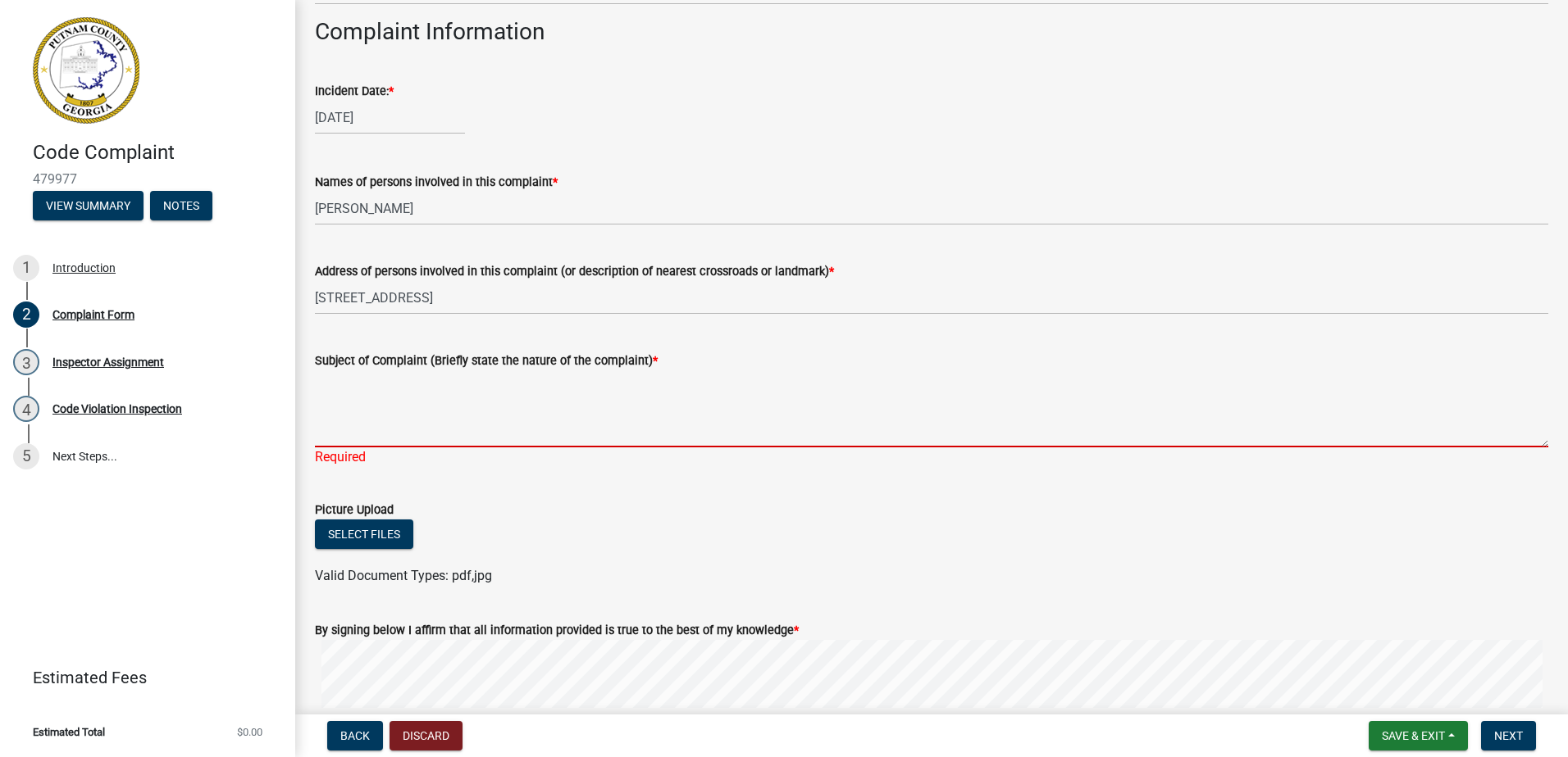
click at [420, 400] on textarea "Subject of Complaint (Briefly state the nature of the complaint) *" at bounding box center [931, 408] width 1233 height 77
type textarea "P"
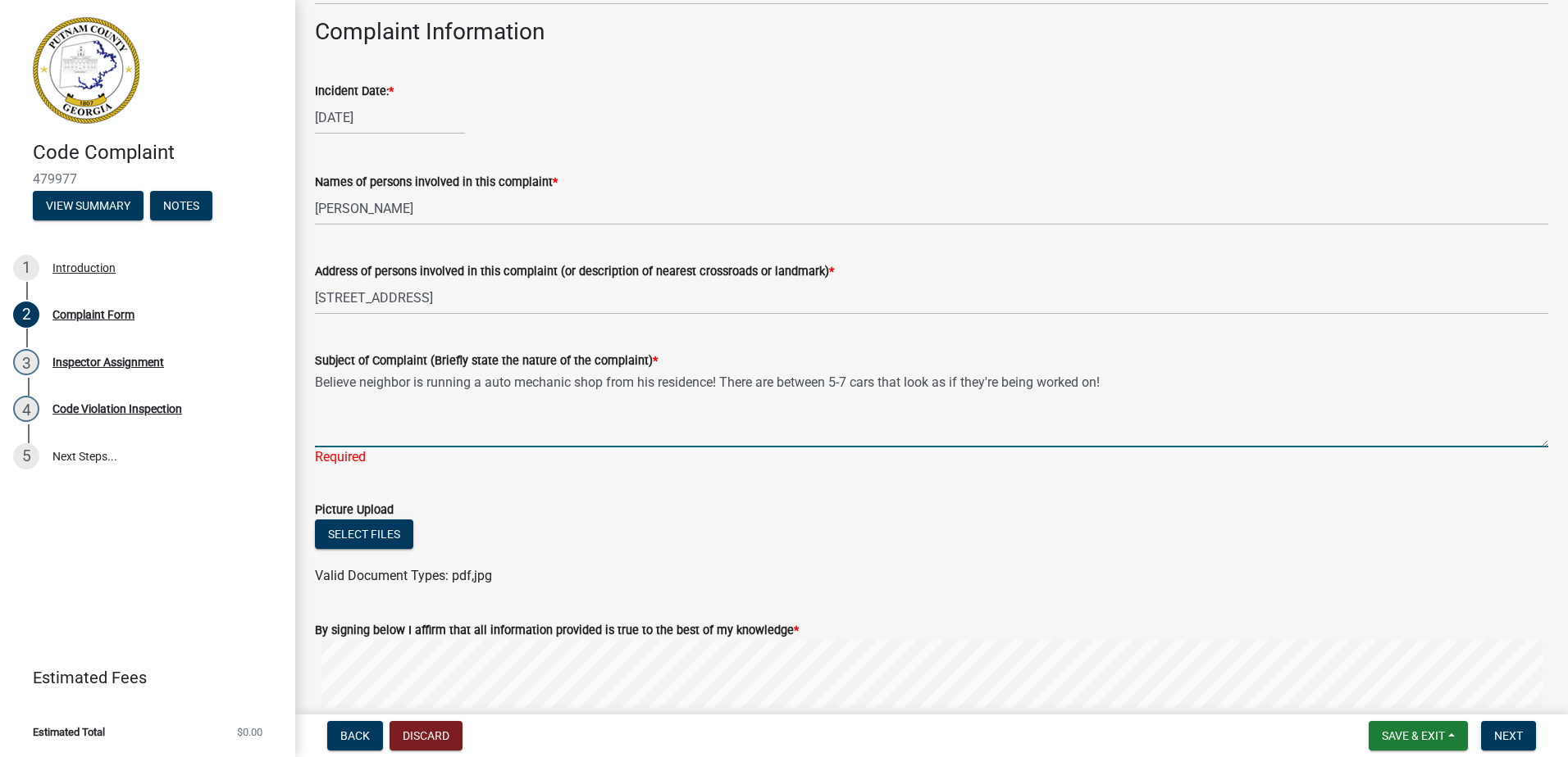
click at [933, 393] on textarea "Believe neighbor is running a auto mechanic shop from his residence! There are …" at bounding box center [931, 408] width 1233 height 77
click at [469, 403] on textarea "Believe neighbor is running a auto mechanic shop from his residence! There are …" at bounding box center [931, 408] width 1233 height 77
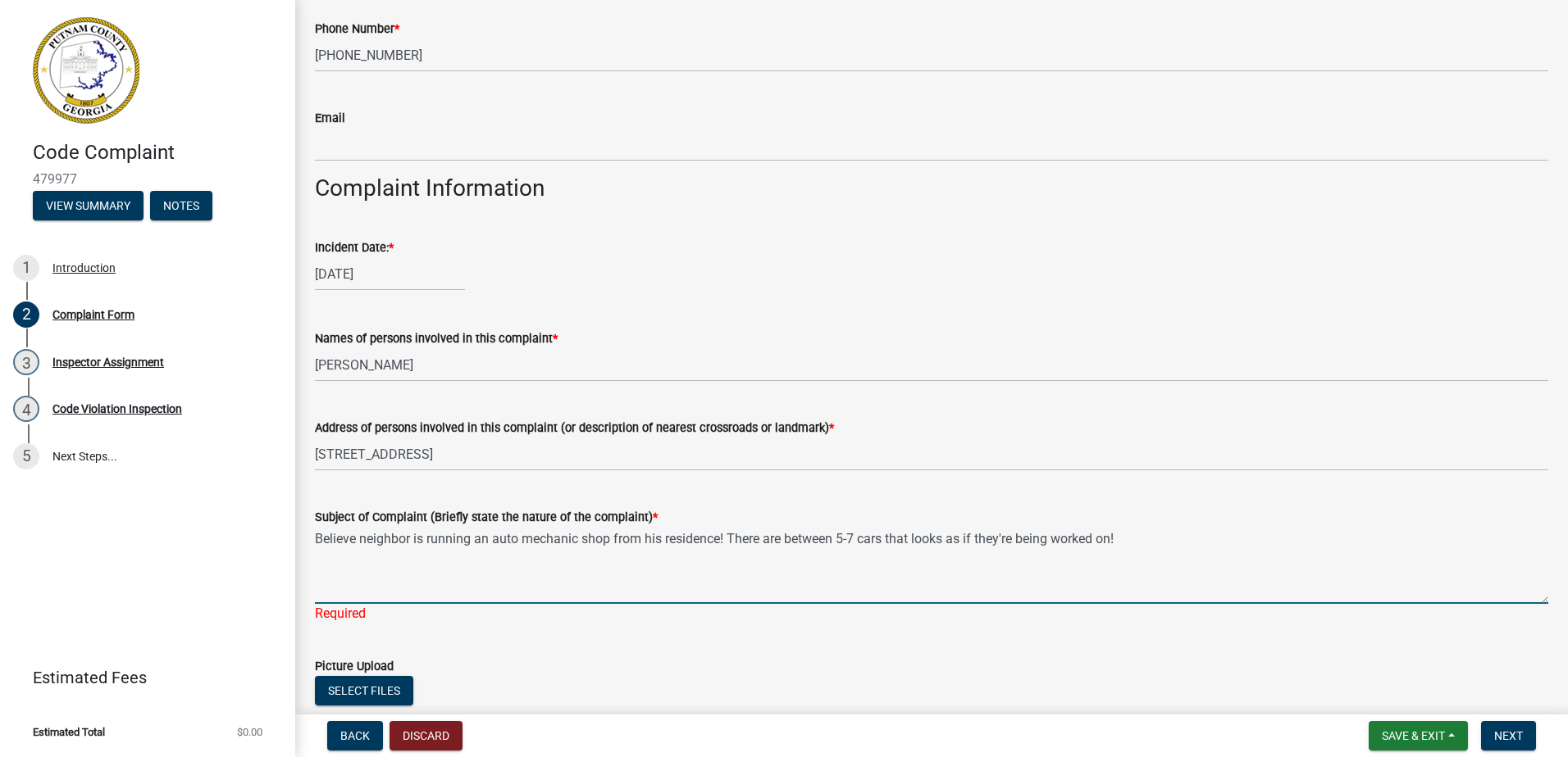
scroll to position [508, 0]
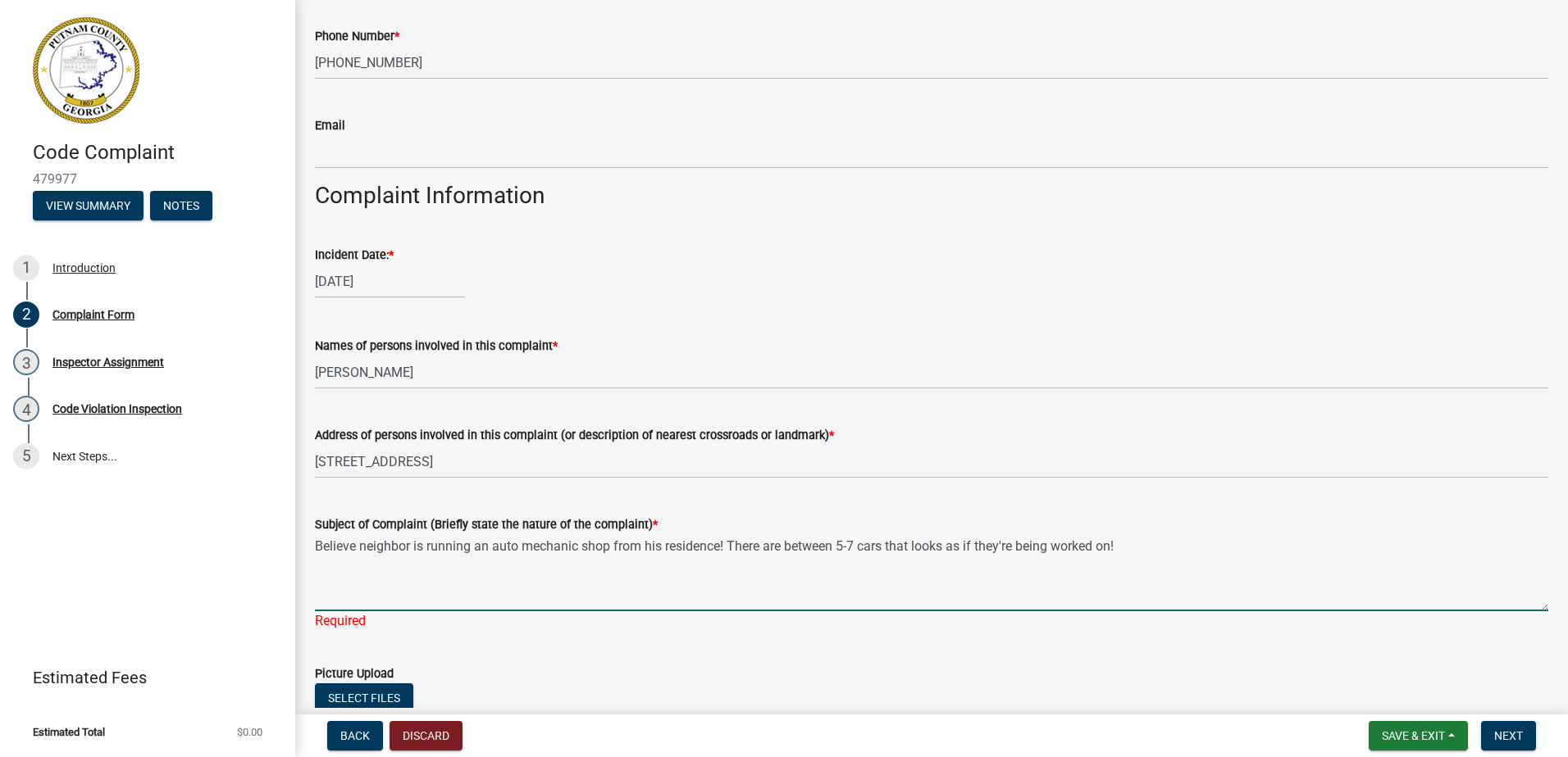
type textarea "Believe neighbor is running an auto mechanic shop from his residence! There are…"
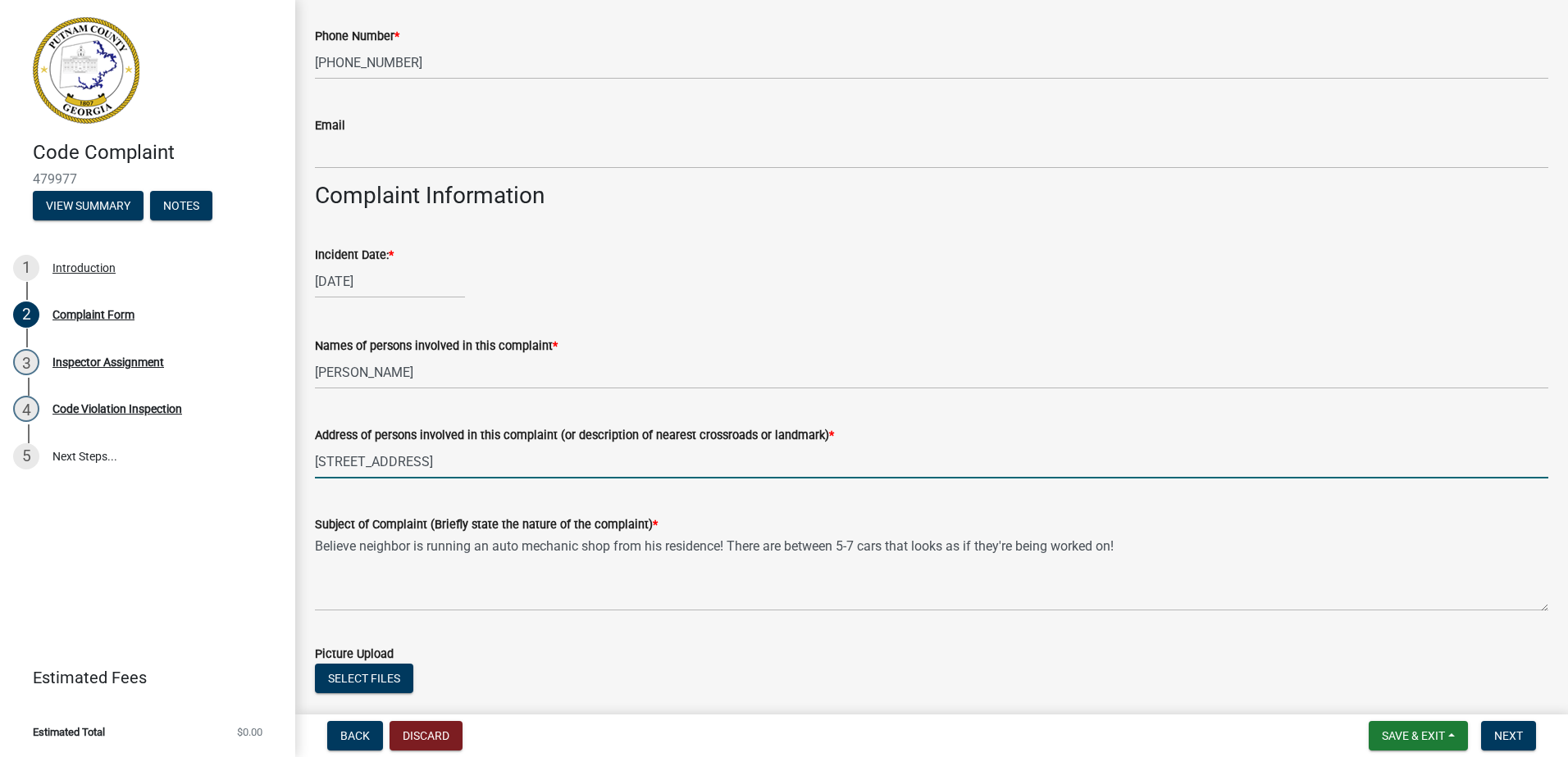
drag, startPoint x: 336, startPoint y: 487, endPoint x: 291, endPoint y: 486, distance: 45.0
click at [294, 486] on div "Code Complaint 479977 View Summary Notes 1 Introduction 2 Complaint Form 3 Insp…" at bounding box center [784, 378] width 1568 height 757
type input "132 Lakemore Dr."
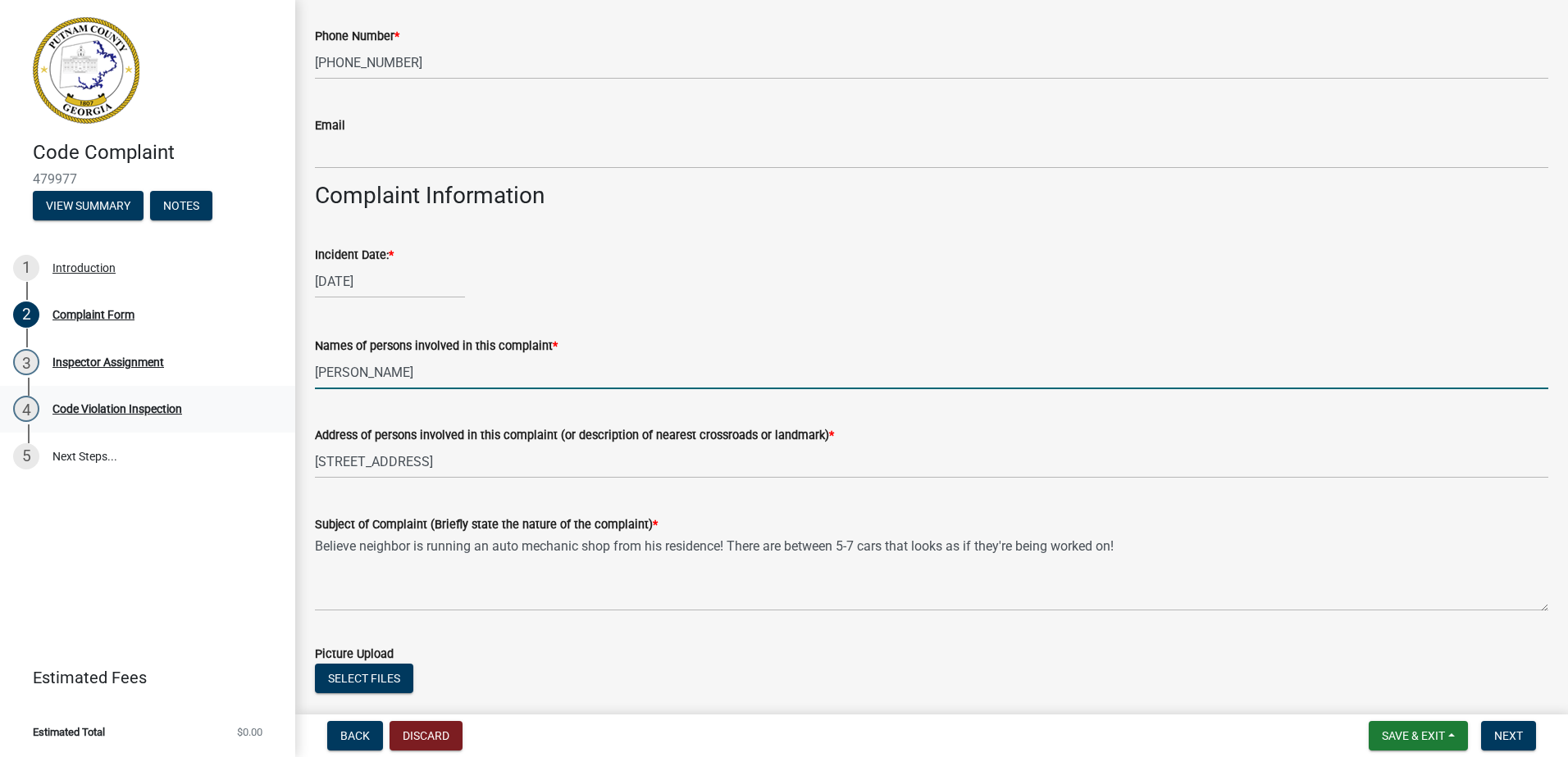
drag, startPoint x: 452, startPoint y: 370, endPoint x: 165, endPoint y: 393, distance: 287.9
click at [165, 393] on div "Code Complaint 479977 View Summary Notes 1 Introduction 2 Complaint Form 3 Insp…" at bounding box center [784, 378] width 1568 height 757
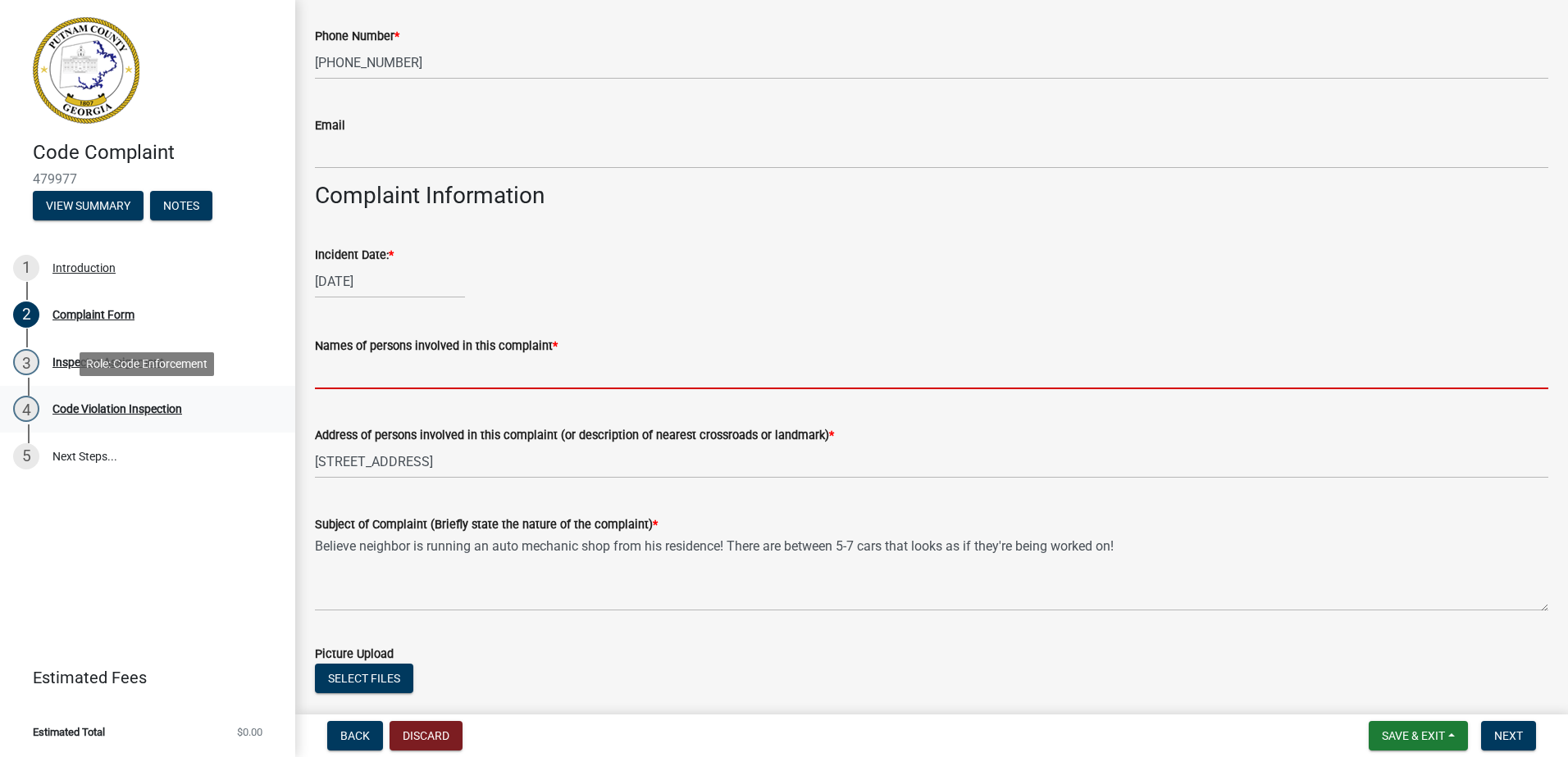
paste input "NAVA STACEY"
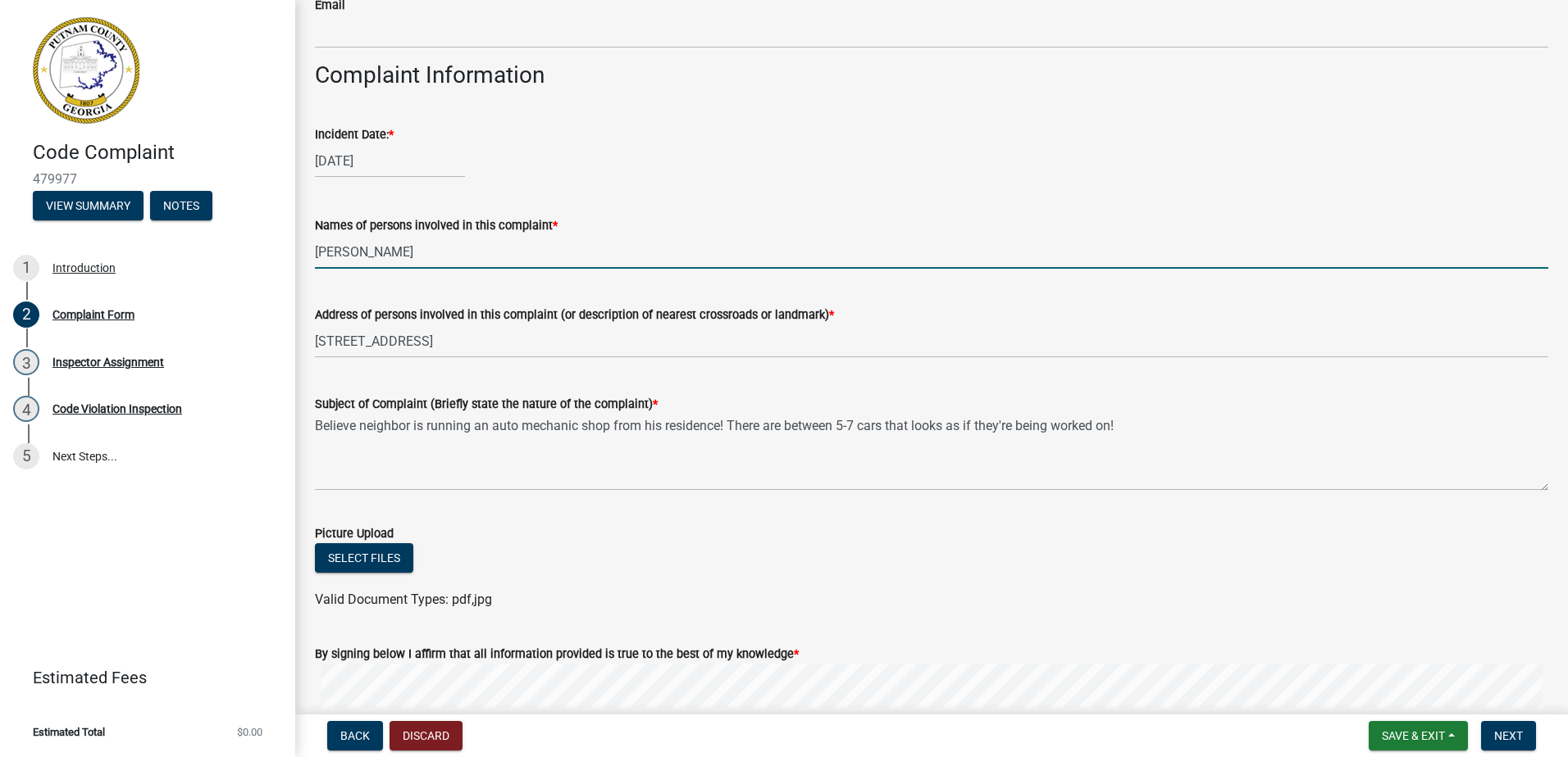
scroll to position [907, 0]
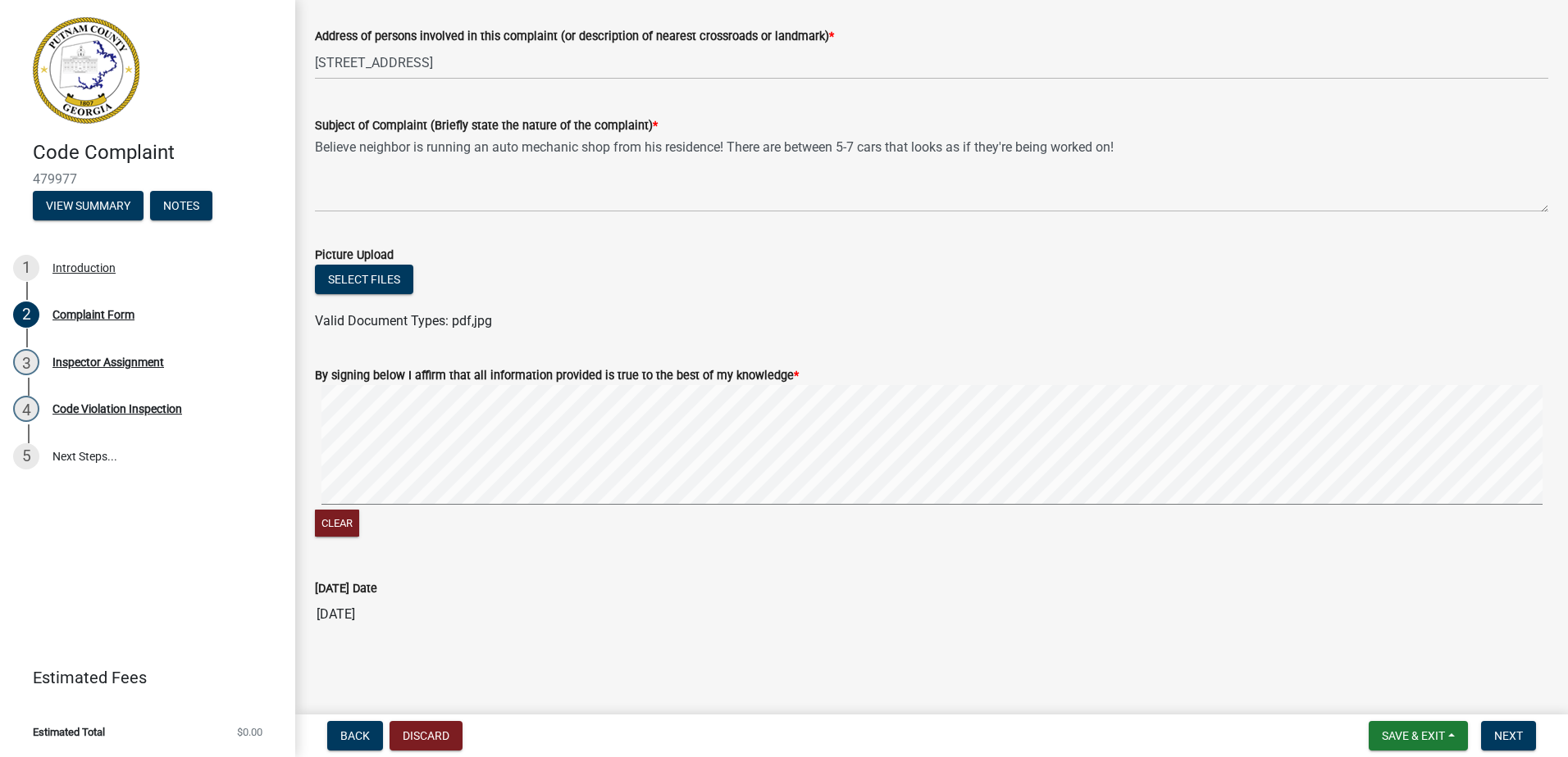
type input "NAVA STACEY"
click at [436, 462] on div "By signing below I affirm that all information provided is true to the best of …" at bounding box center [931, 443] width 1258 height 195
click at [1514, 735] on span "Next" at bounding box center [1508, 736] width 29 height 13
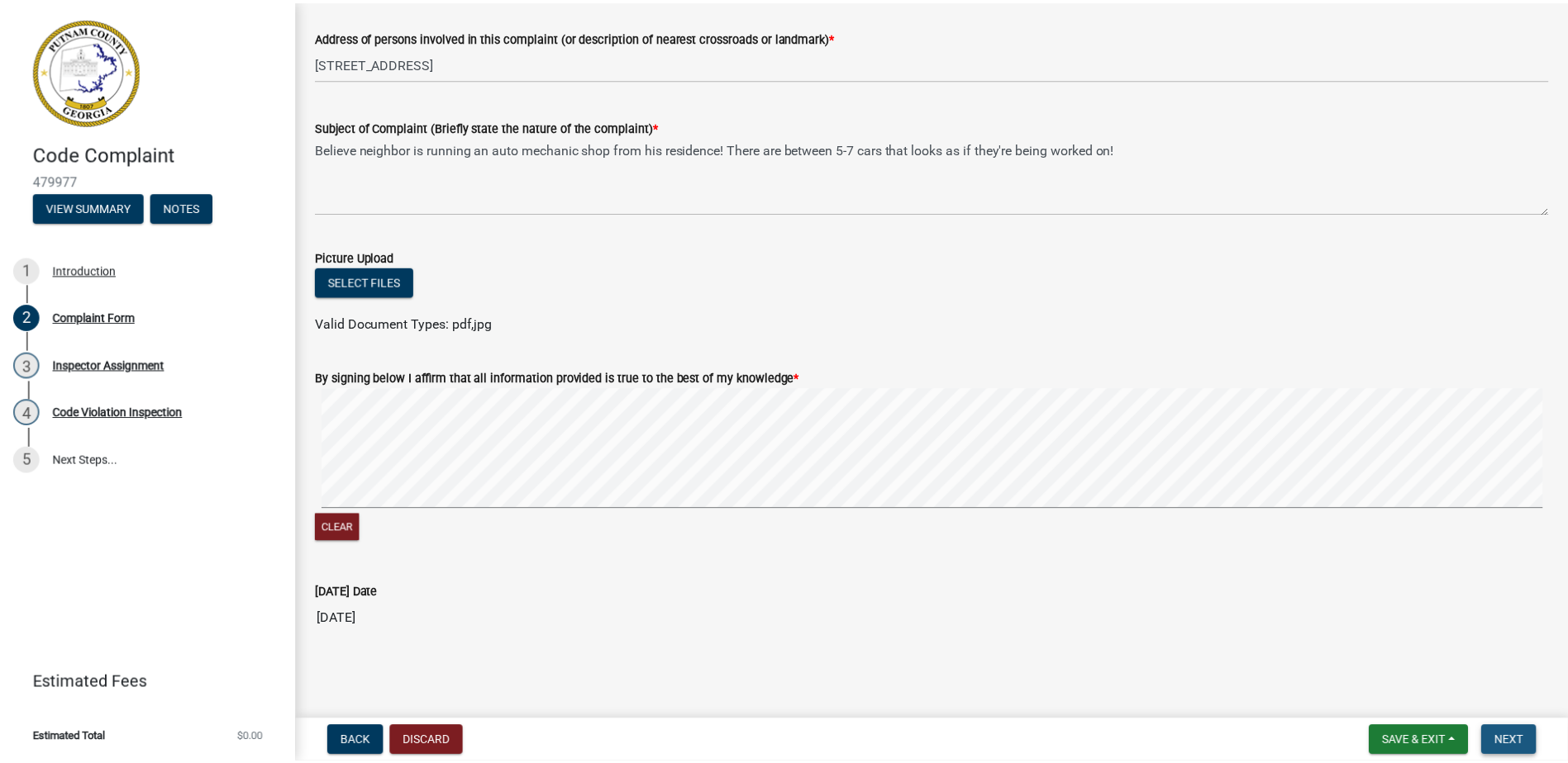
scroll to position [0, 0]
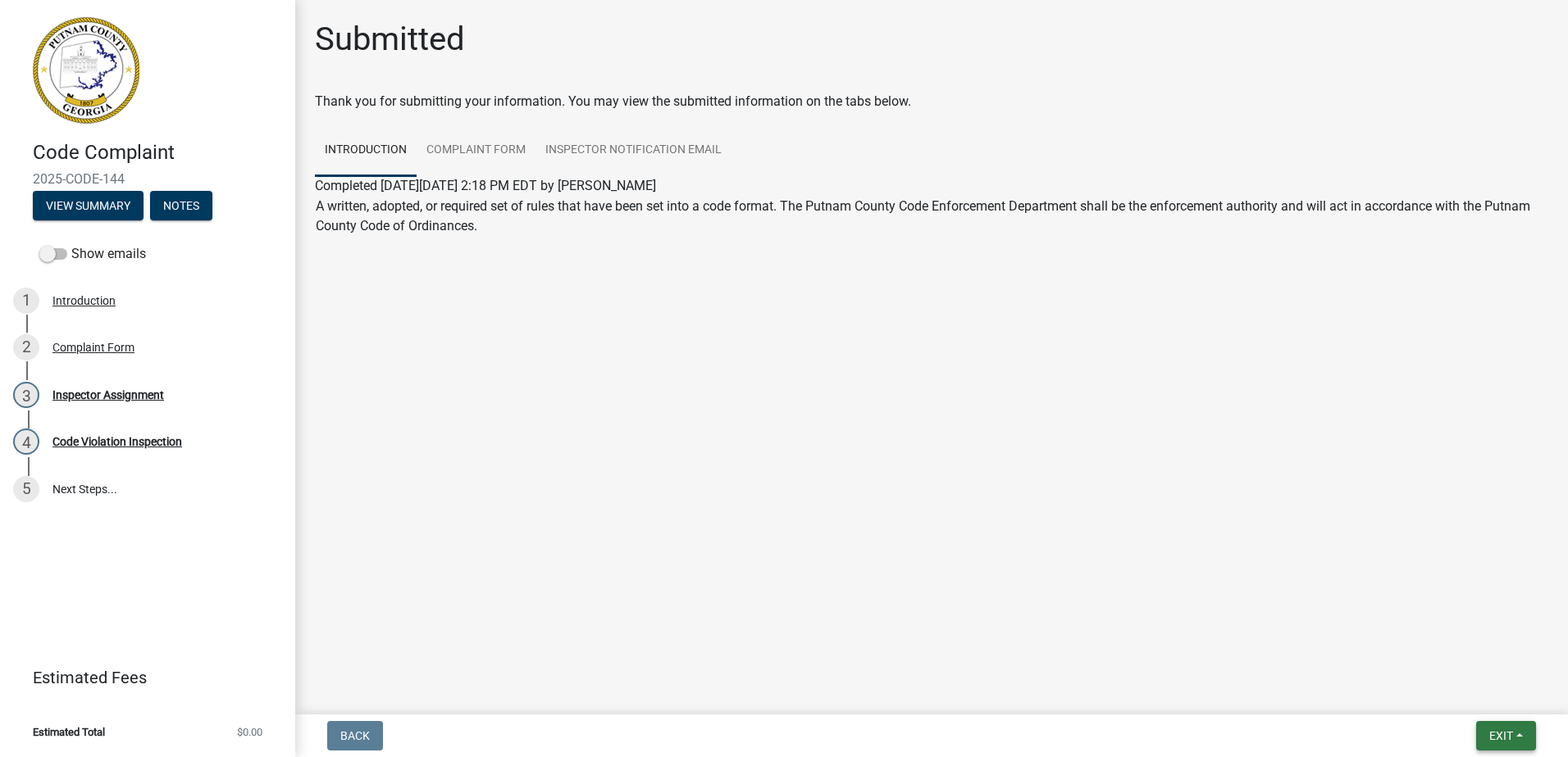
click at [1512, 722] on button "Exit" at bounding box center [1506, 736] width 60 height 30
click at [1421, 702] on button "Save & Exit" at bounding box center [1470, 693] width 131 height 39
